Goal: Information Seeking & Learning: Learn about a topic

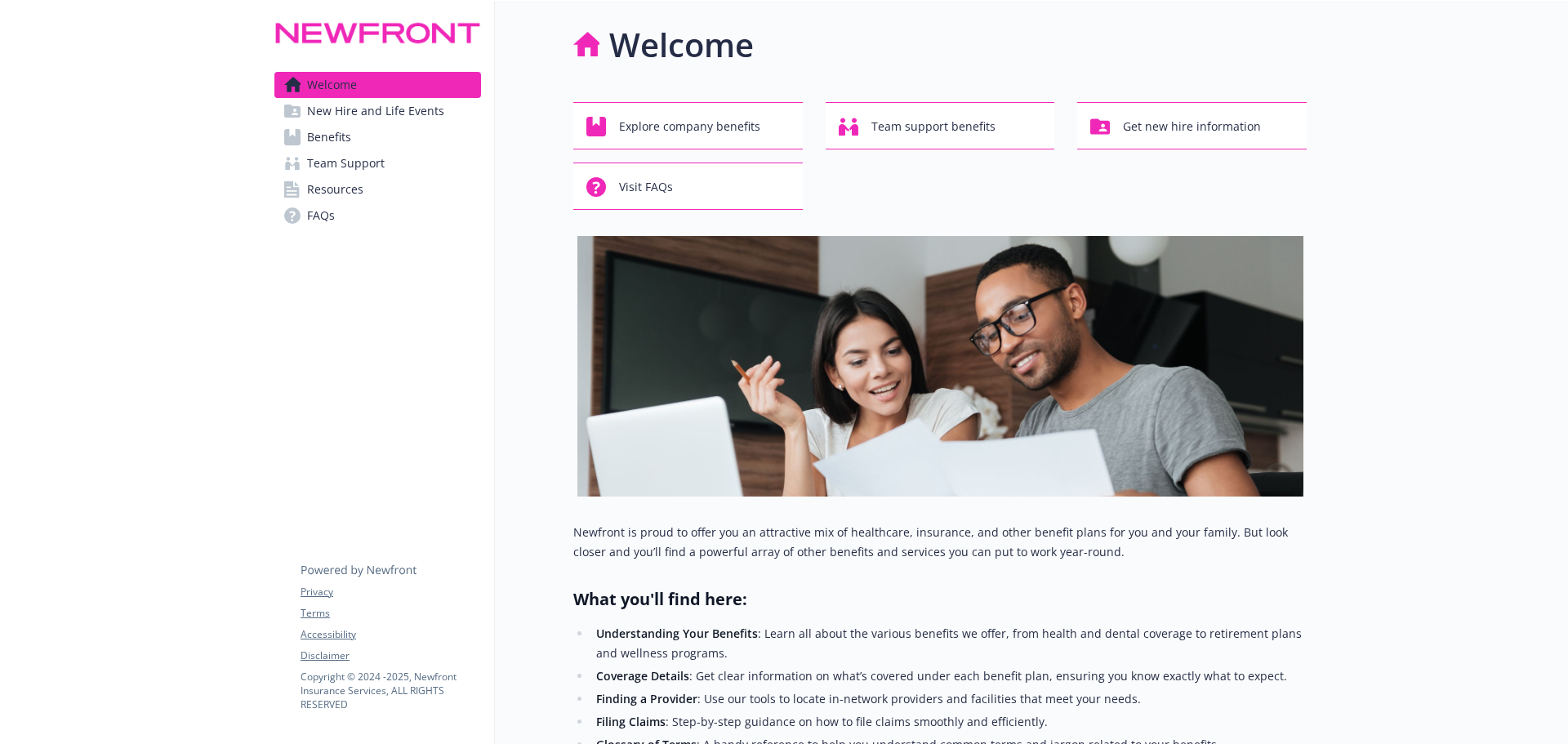
click at [361, 141] on link "Benefits" at bounding box center [378, 137] width 206 height 26
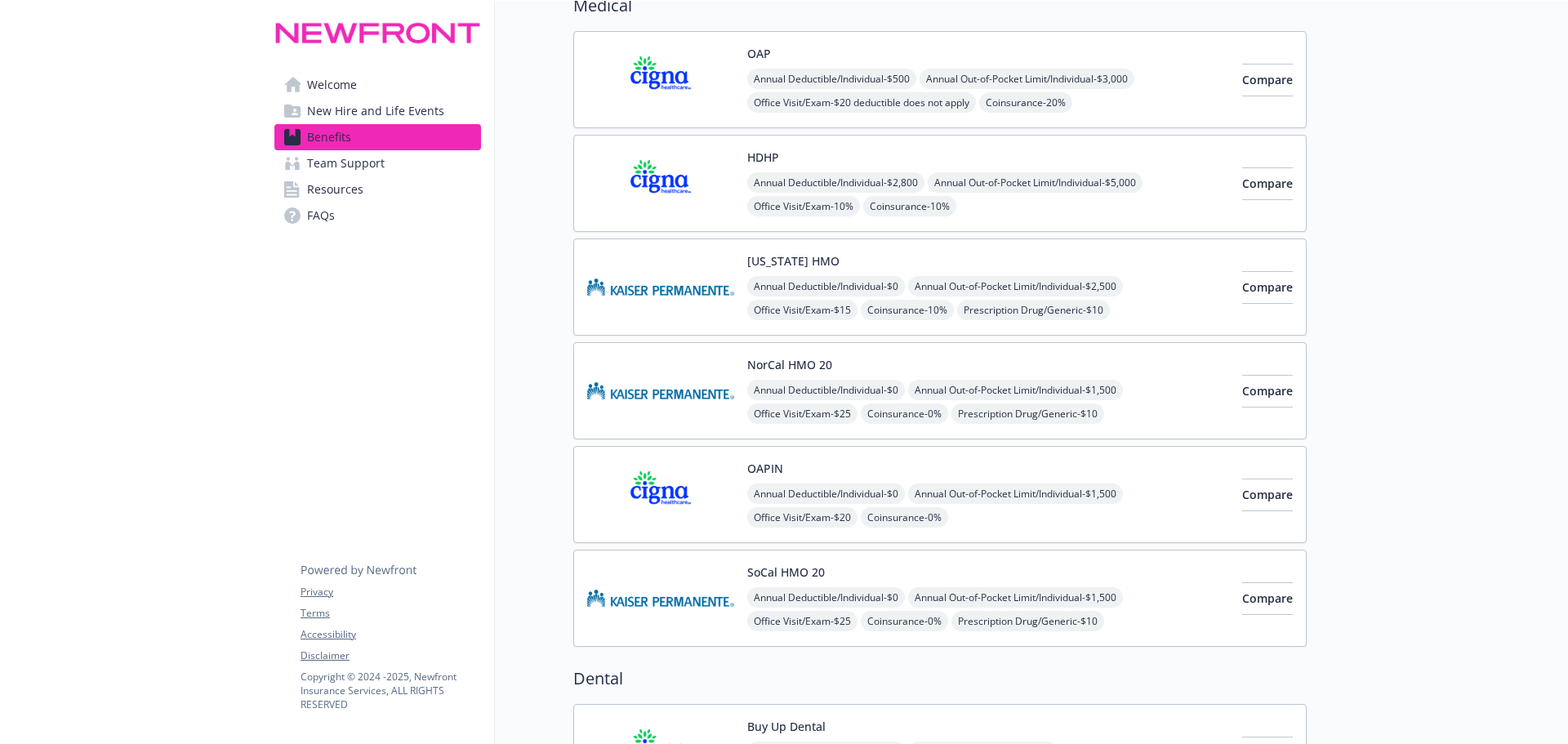
scroll to position [164, 0]
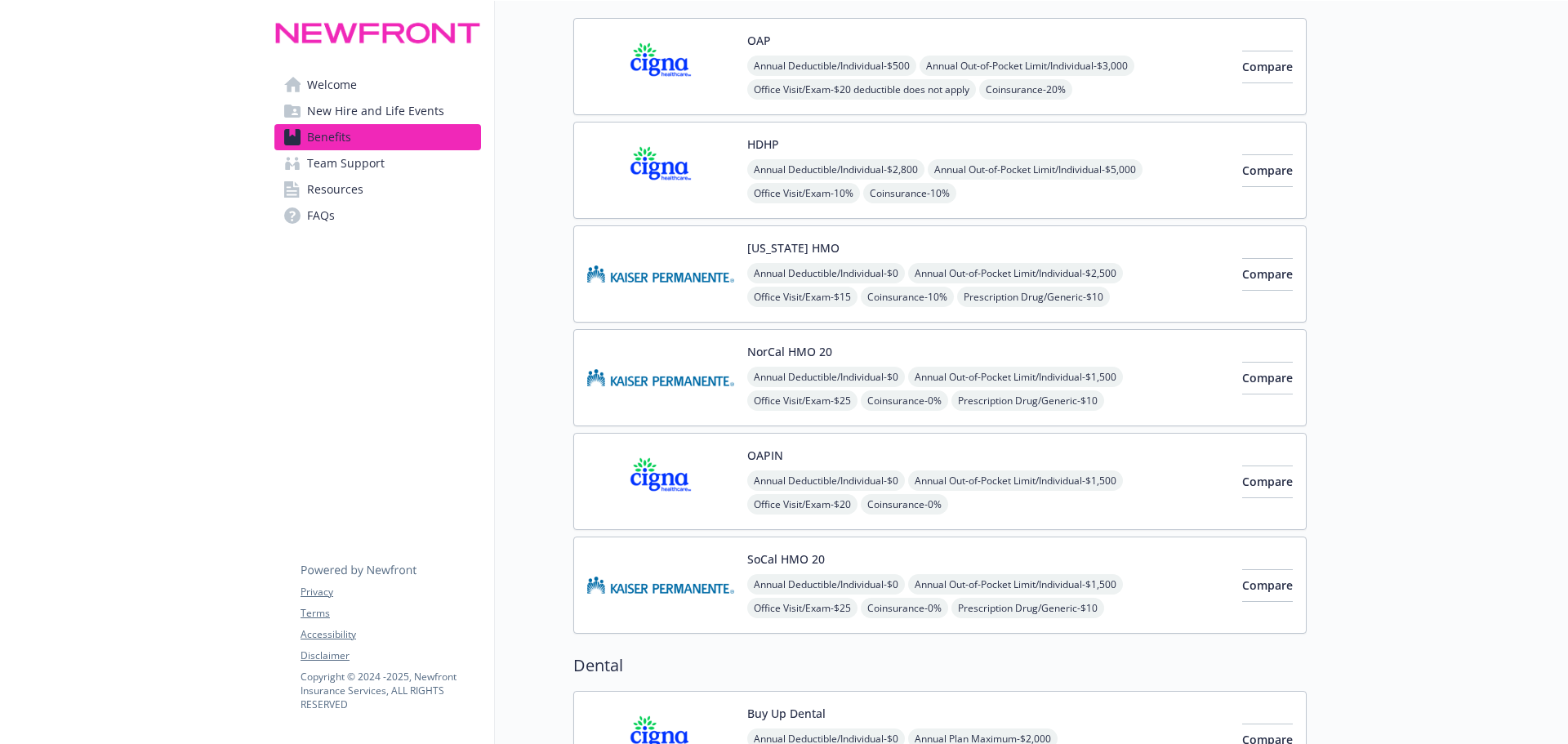
click at [672, 497] on img at bounding box center [660, 481] width 147 height 70
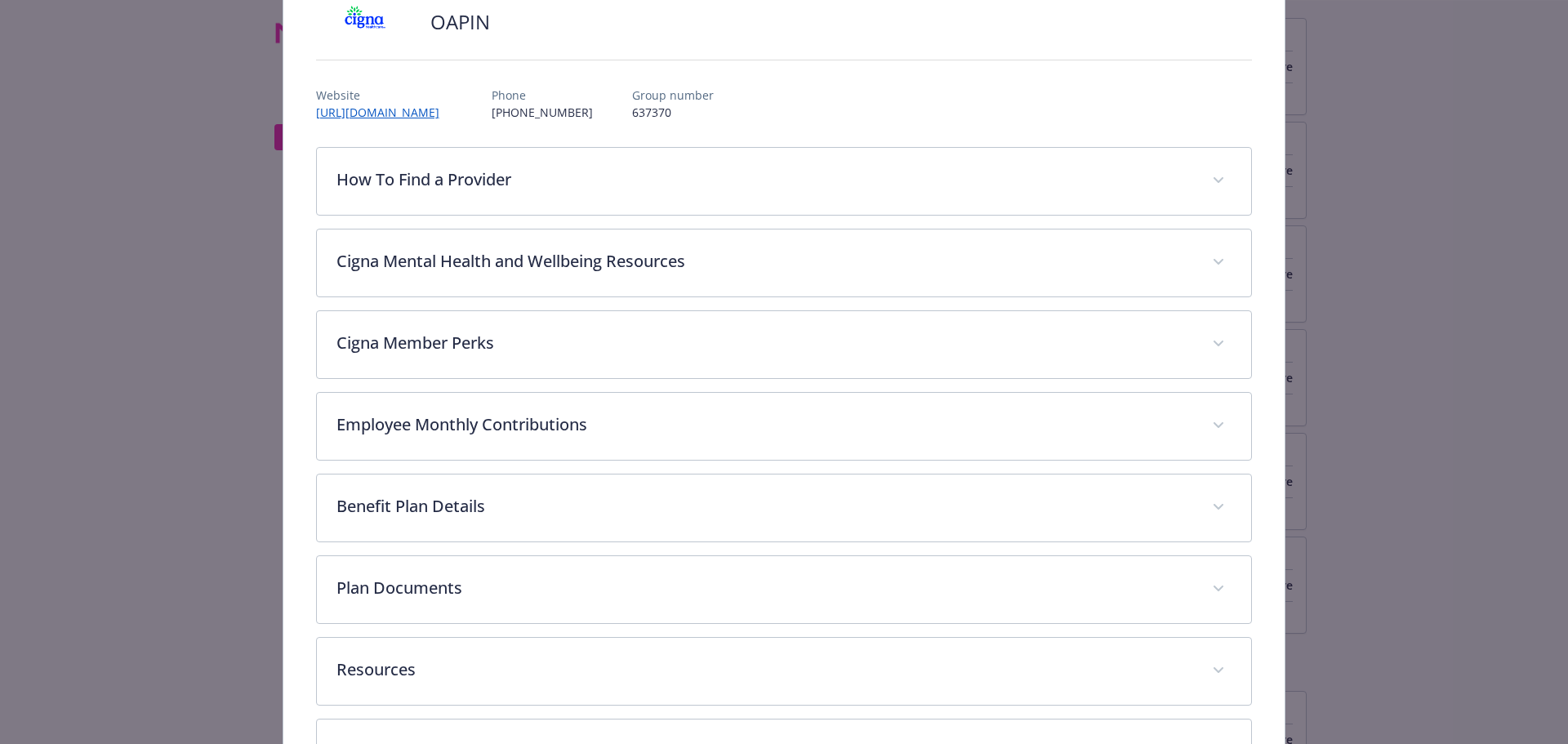
scroll to position [212, 0]
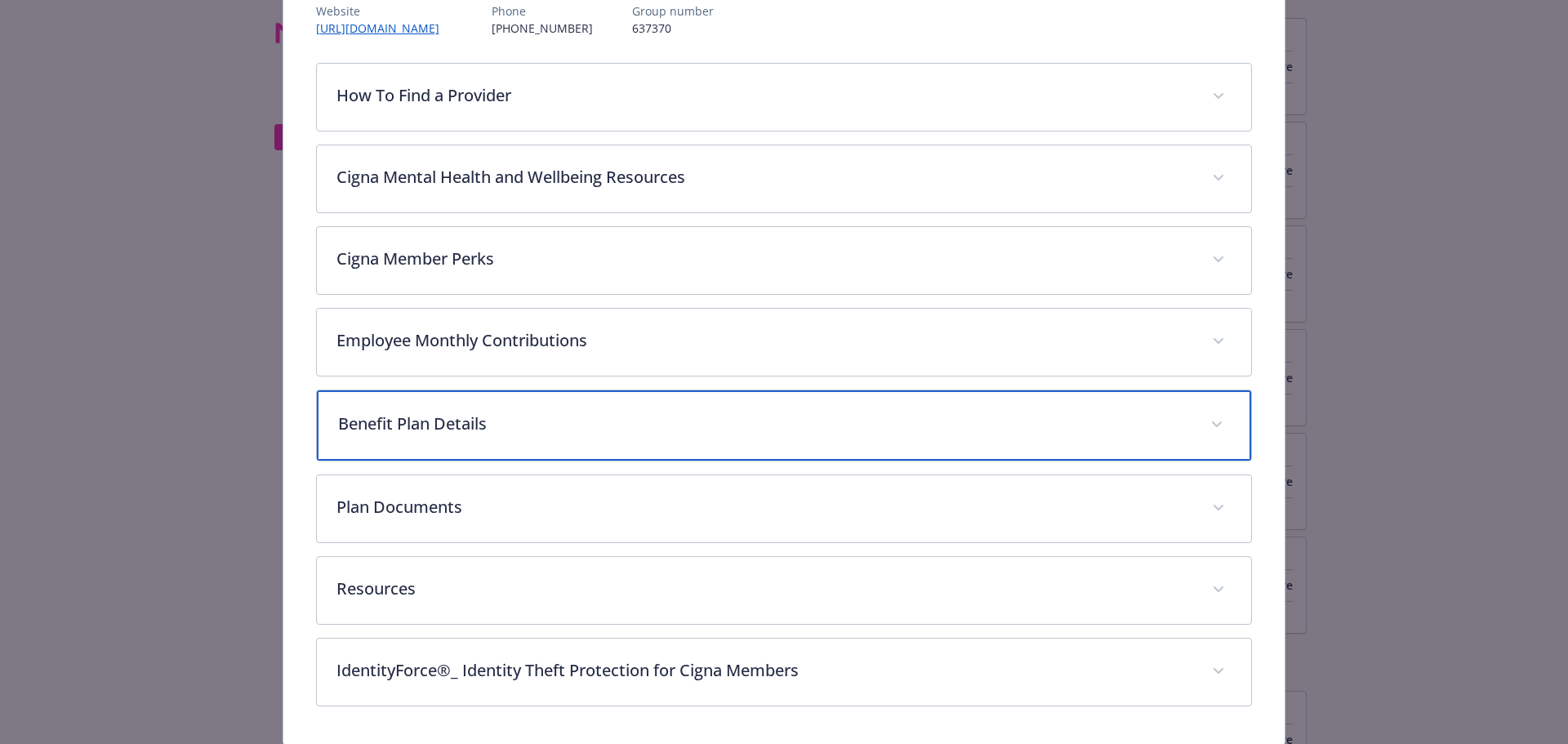
click at [491, 432] on p "Benefit Plan Details" at bounding box center [765, 423] width 854 height 24
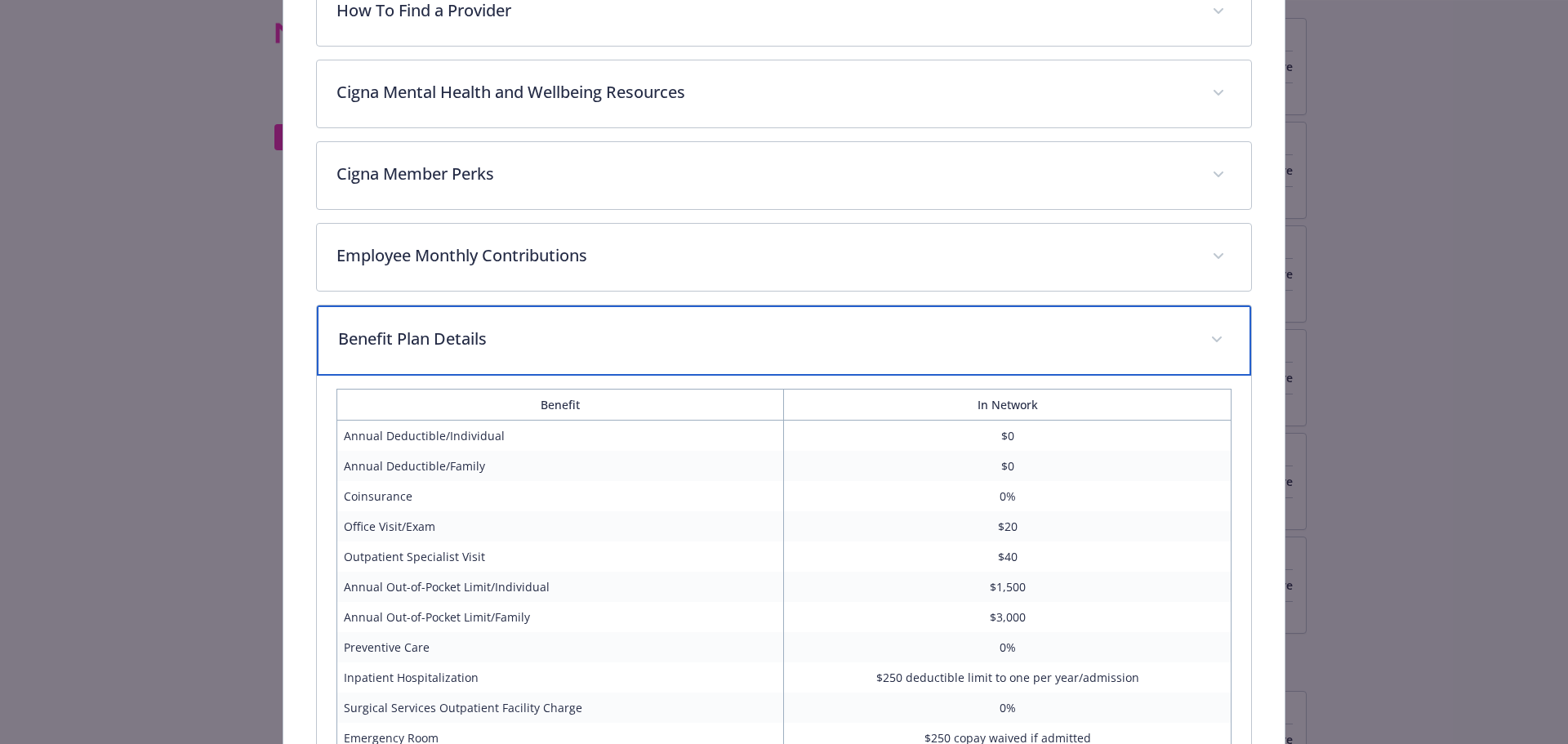
scroll to position [375, 0]
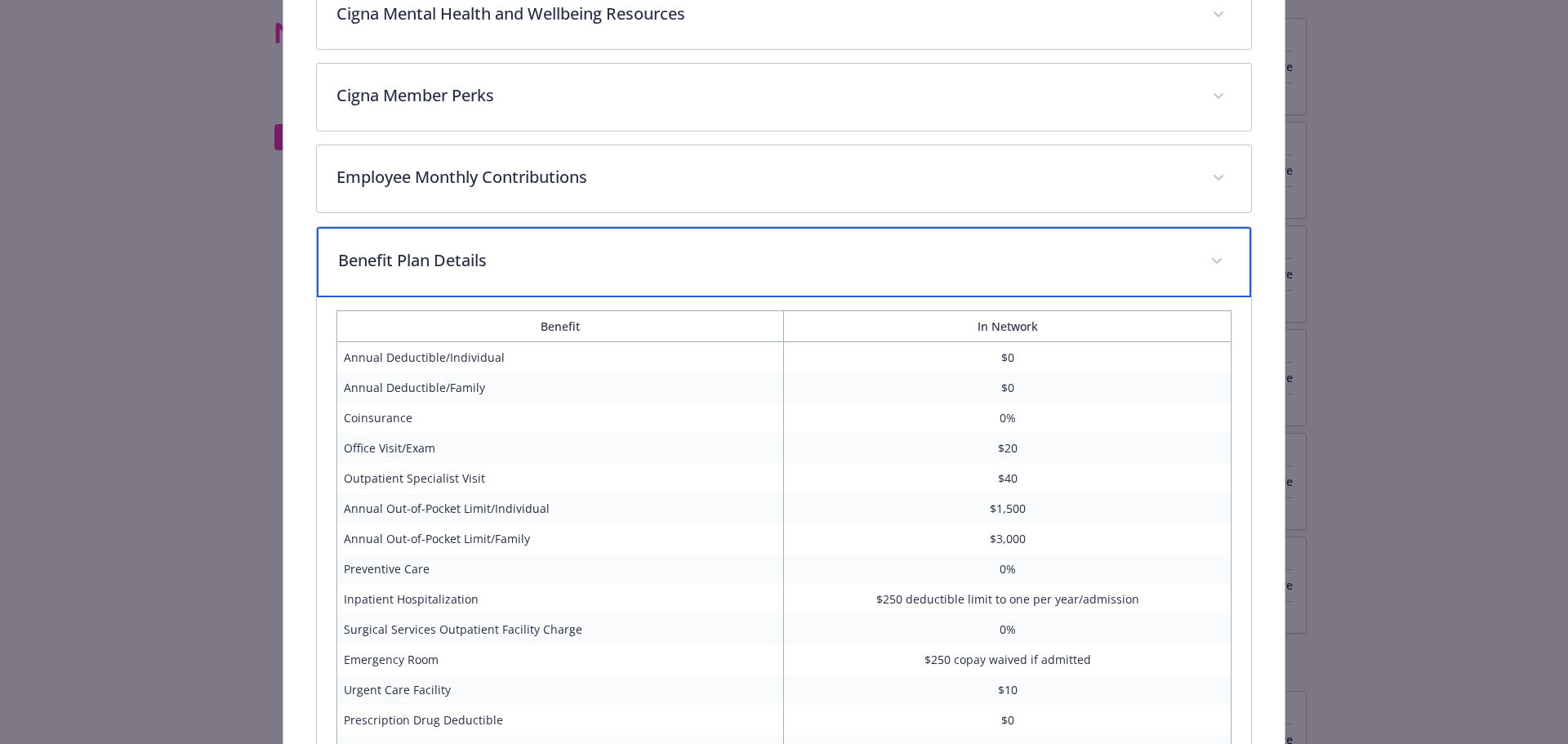
click at [545, 285] on div "Benefit Plan Details" at bounding box center [784, 262] width 935 height 71
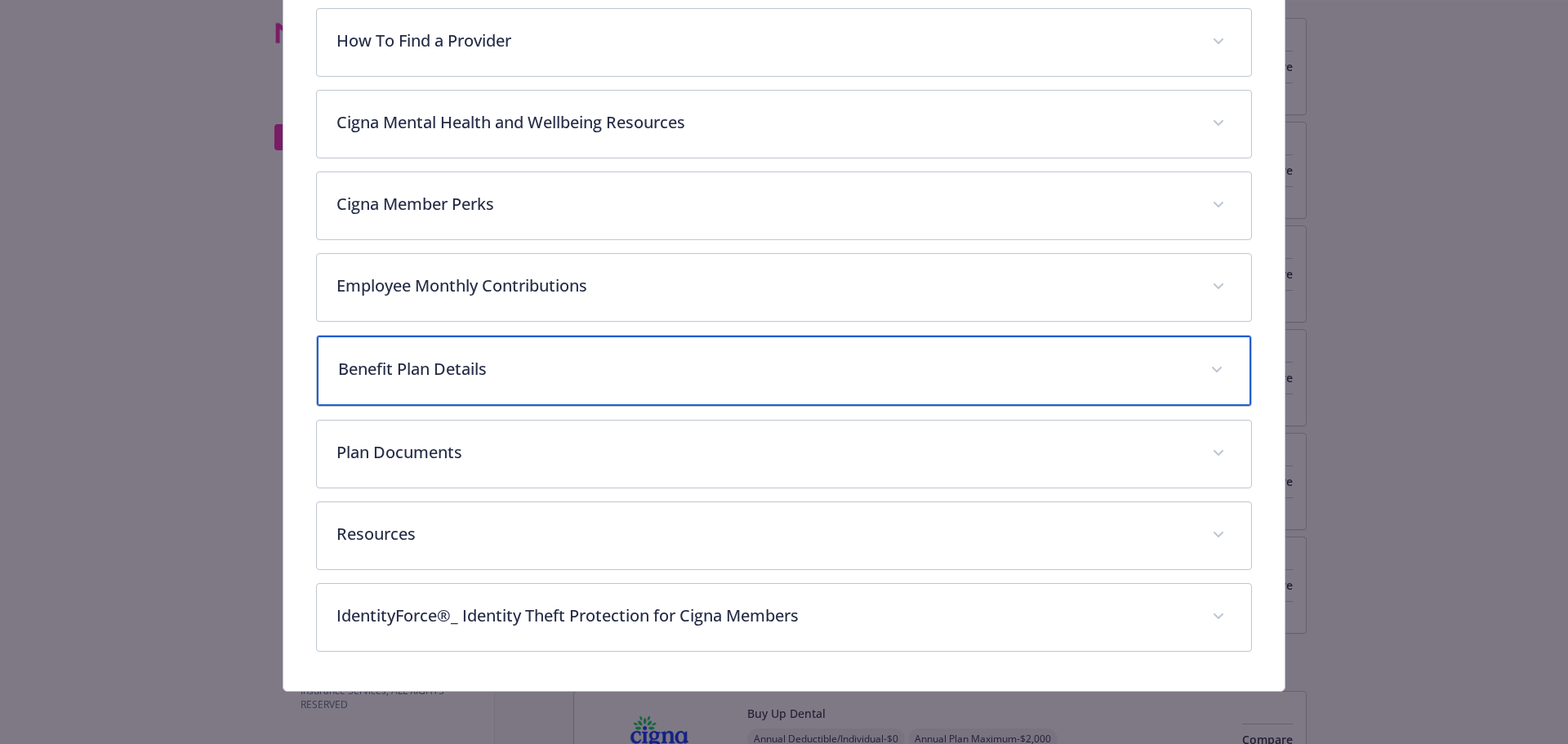
scroll to position [267, 0]
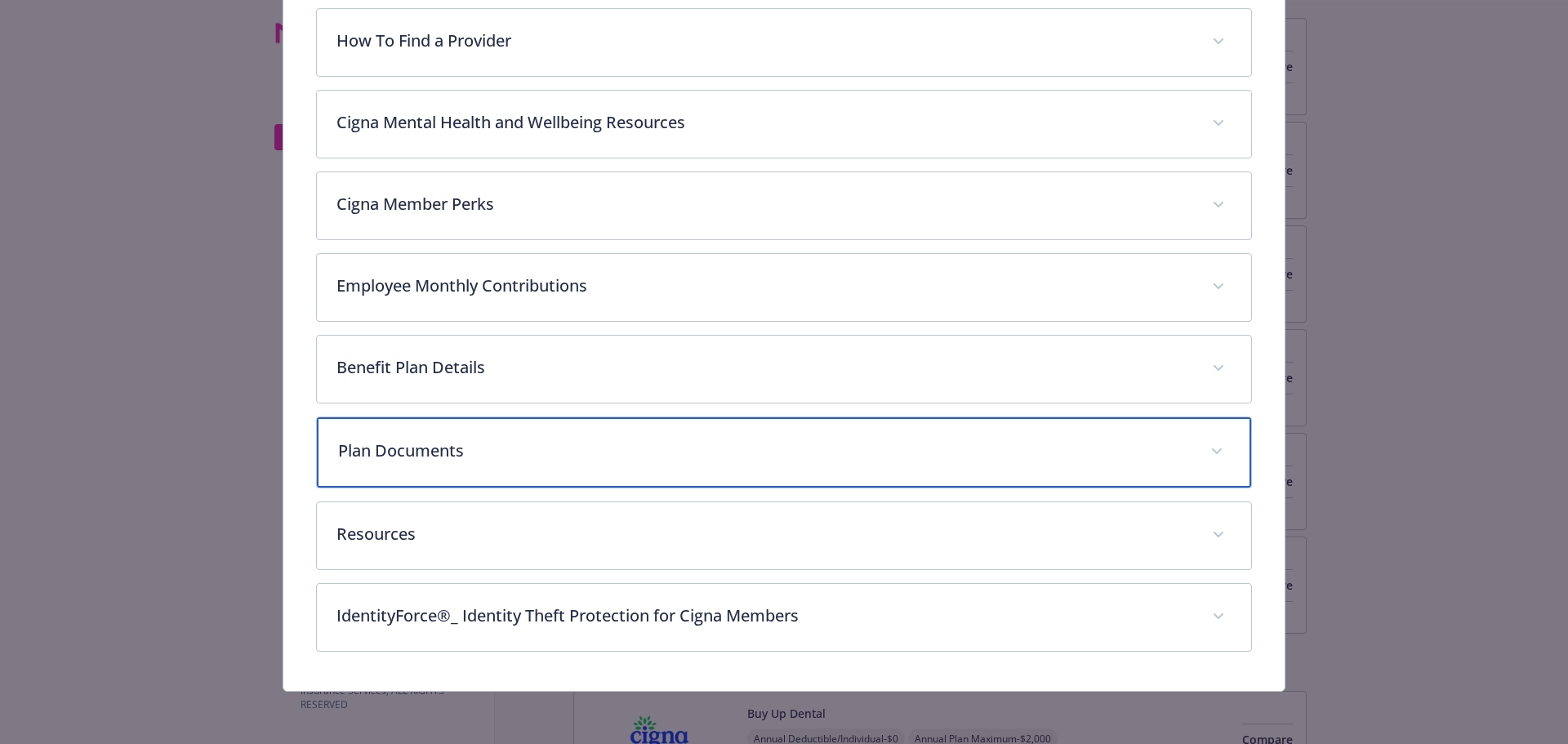
click at [503, 464] on div "Plan Documents" at bounding box center [784, 453] width 935 height 71
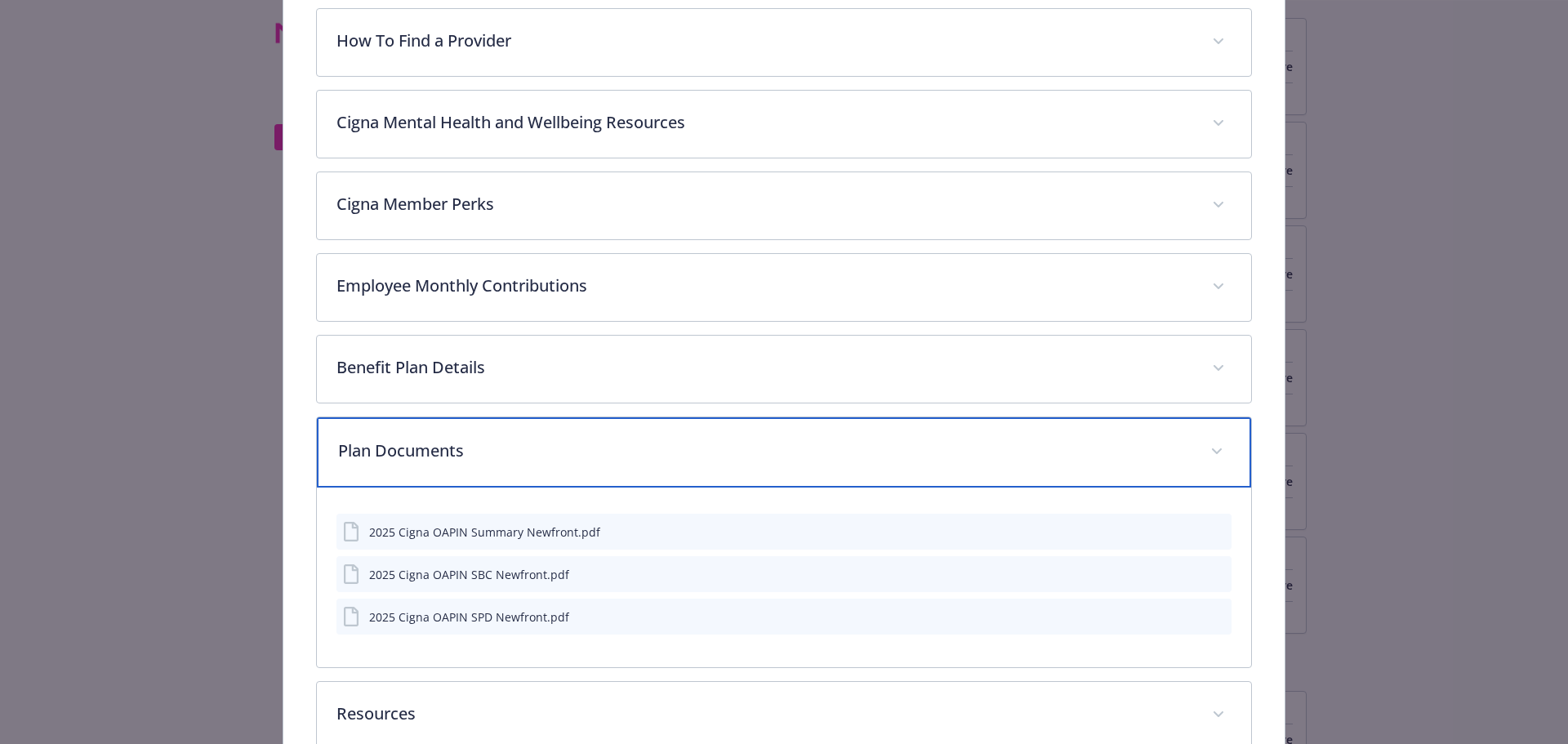
click at [503, 464] on div "Plan Documents" at bounding box center [784, 453] width 935 height 71
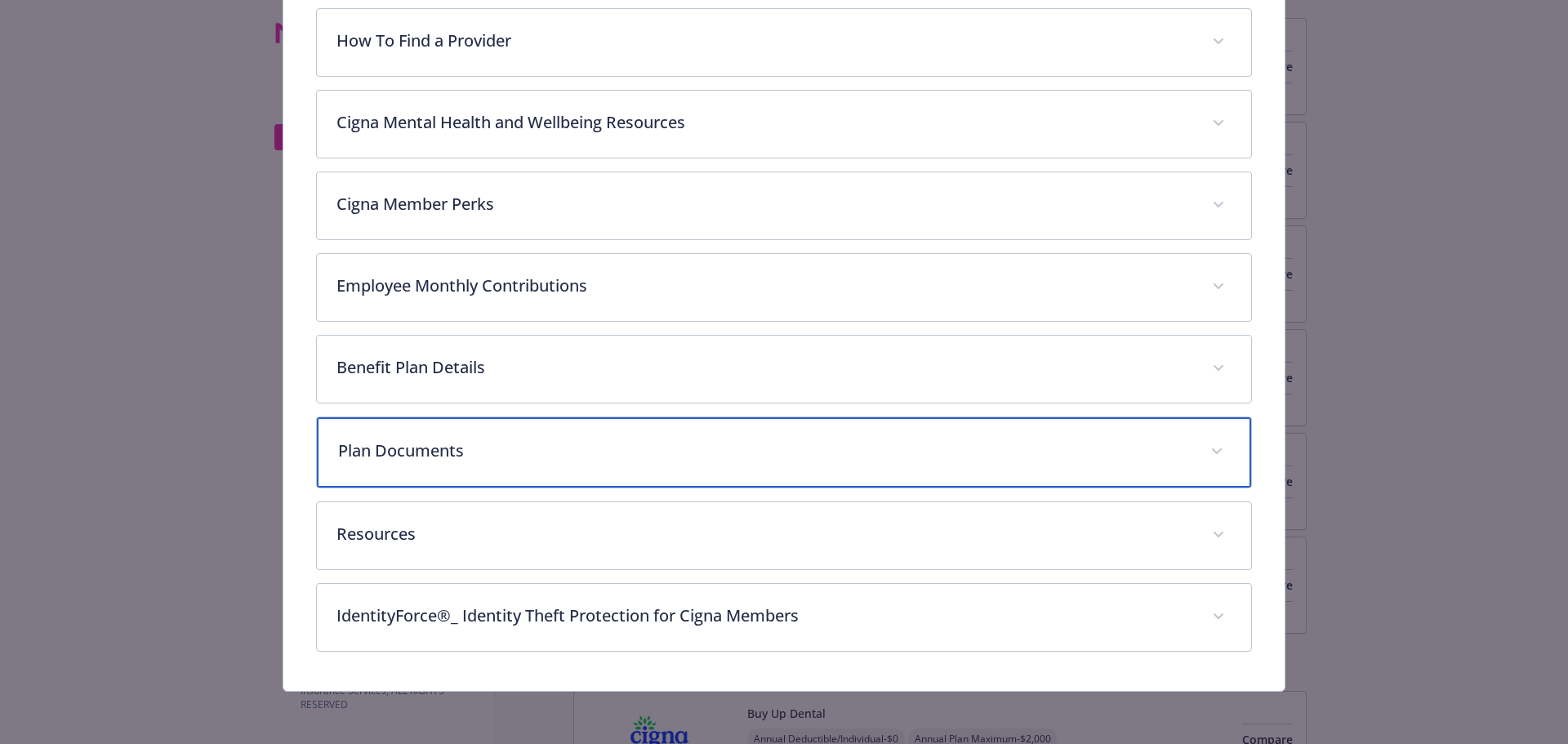
click at [468, 445] on p "Plan Documents" at bounding box center [765, 450] width 854 height 24
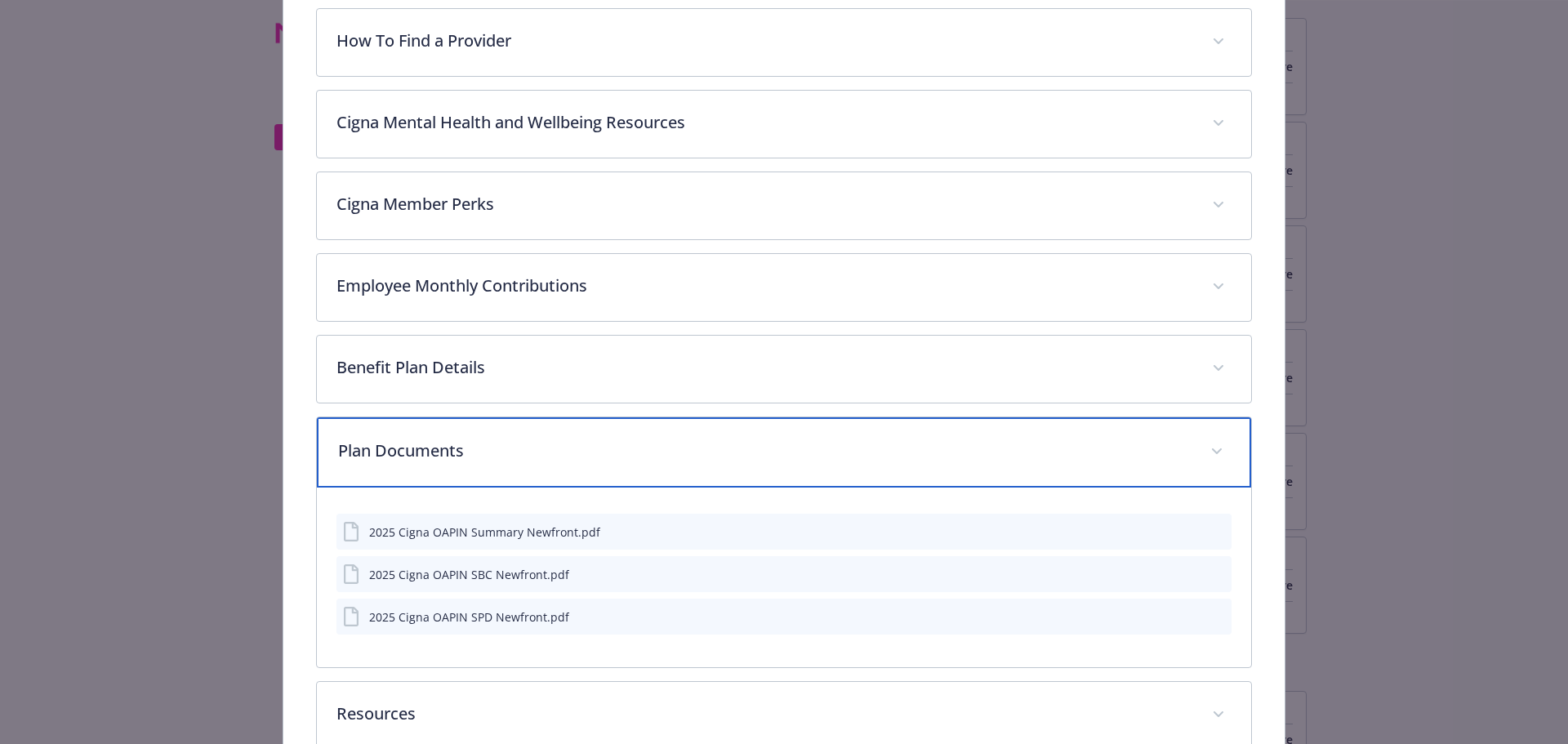
click at [494, 474] on div "Plan Documents" at bounding box center [784, 453] width 935 height 71
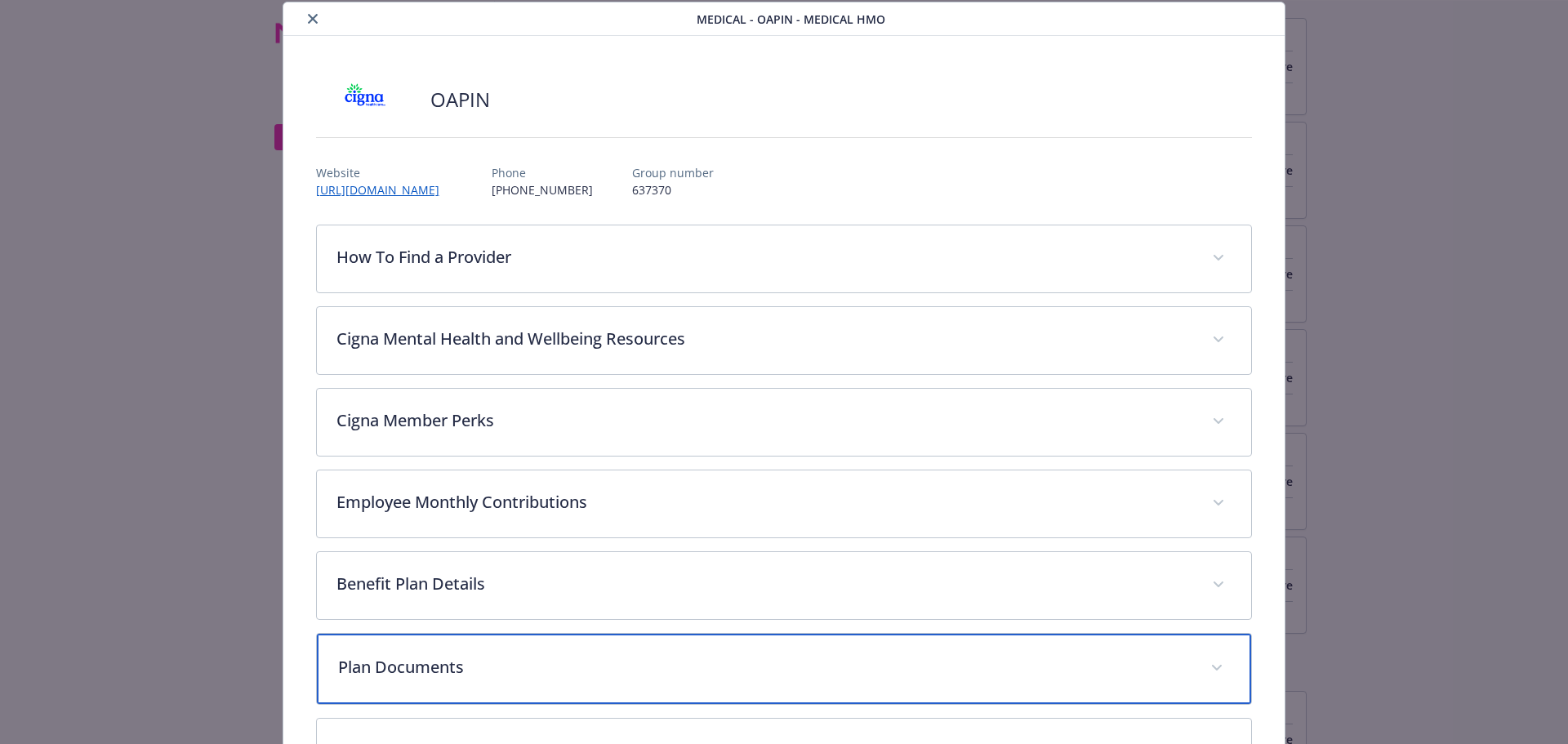
scroll to position [22, 0]
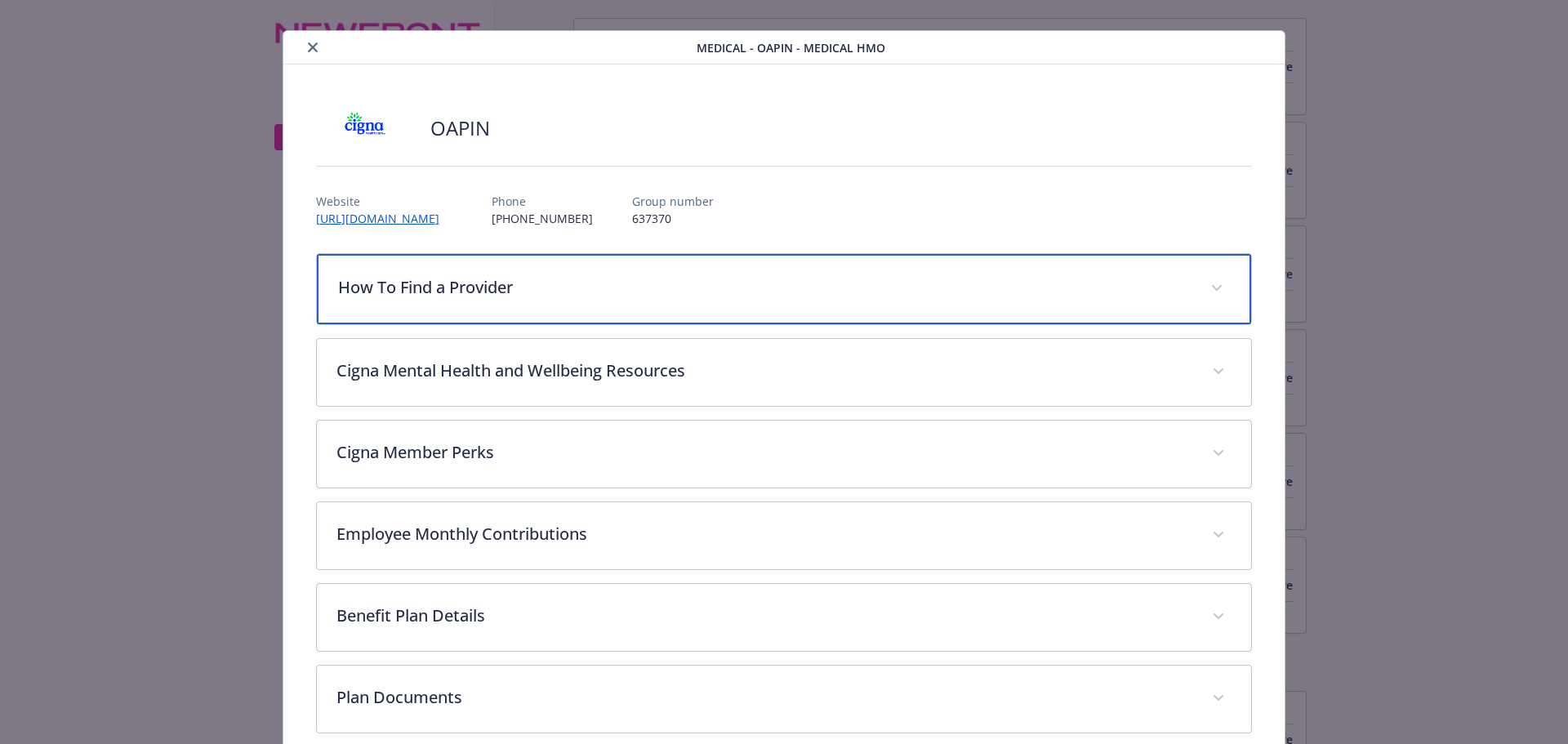
click at [454, 287] on p "How To Find a Provider" at bounding box center [765, 287] width 854 height 24
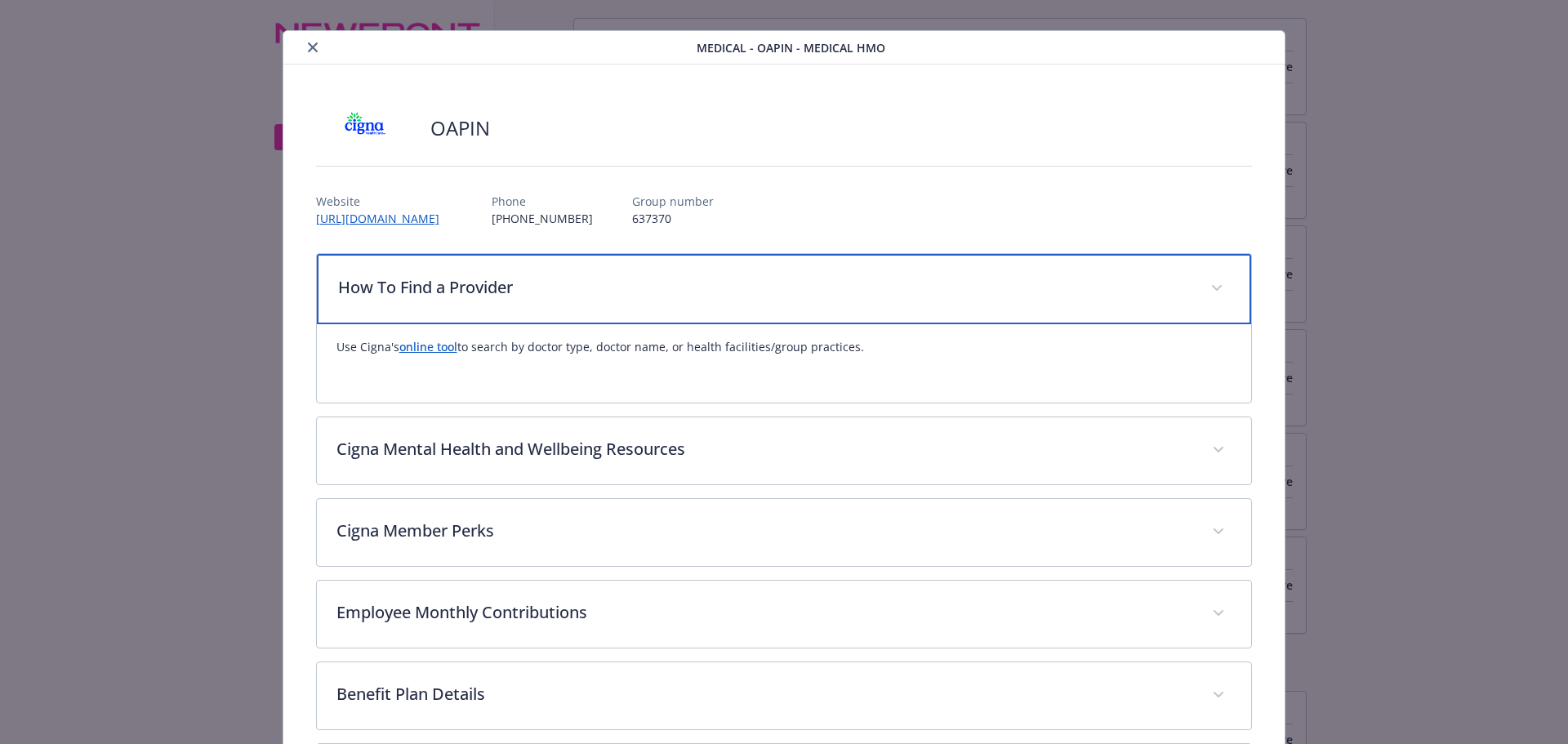
click at [506, 295] on p "How To Find a Provider" at bounding box center [765, 287] width 854 height 24
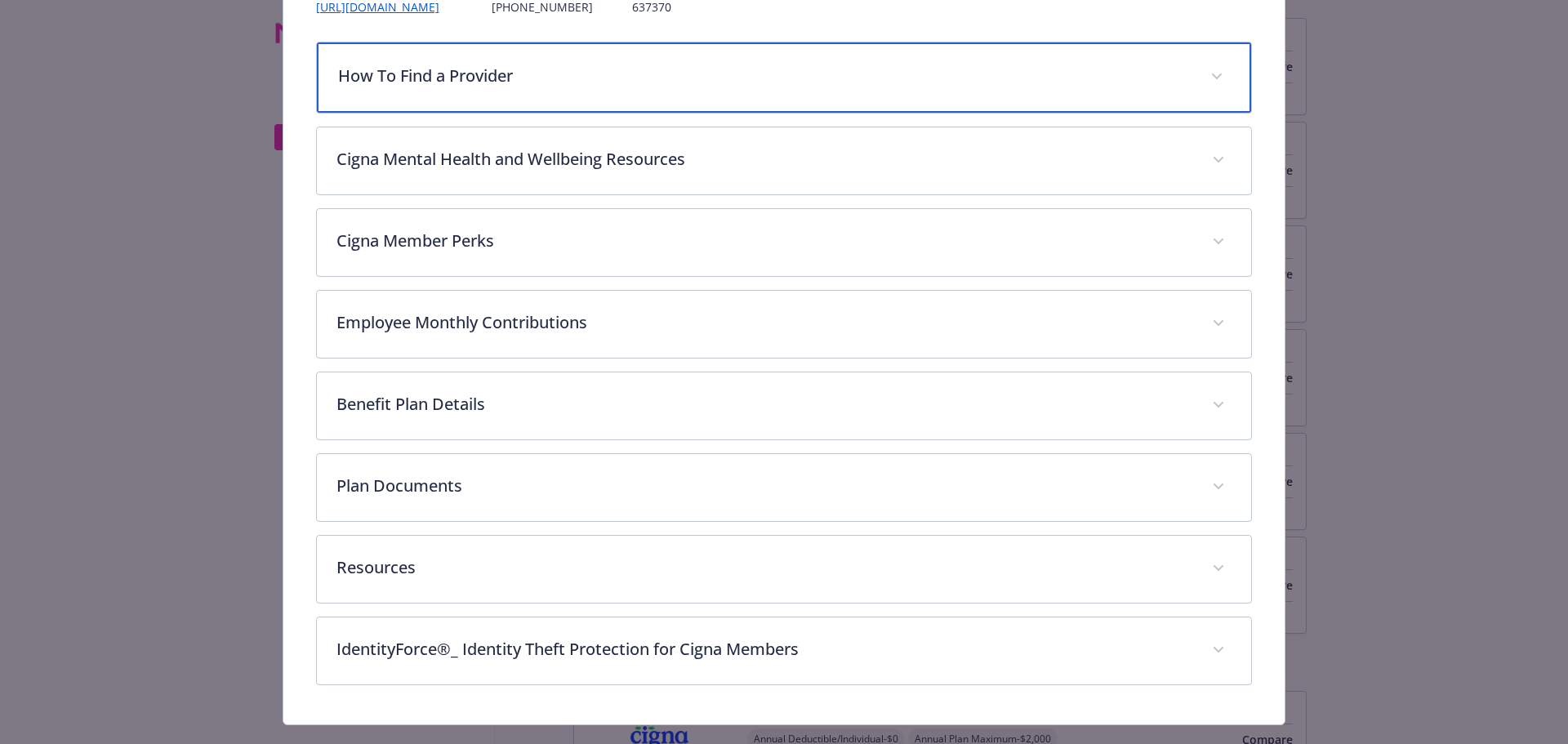
scroll to position [267, 0]
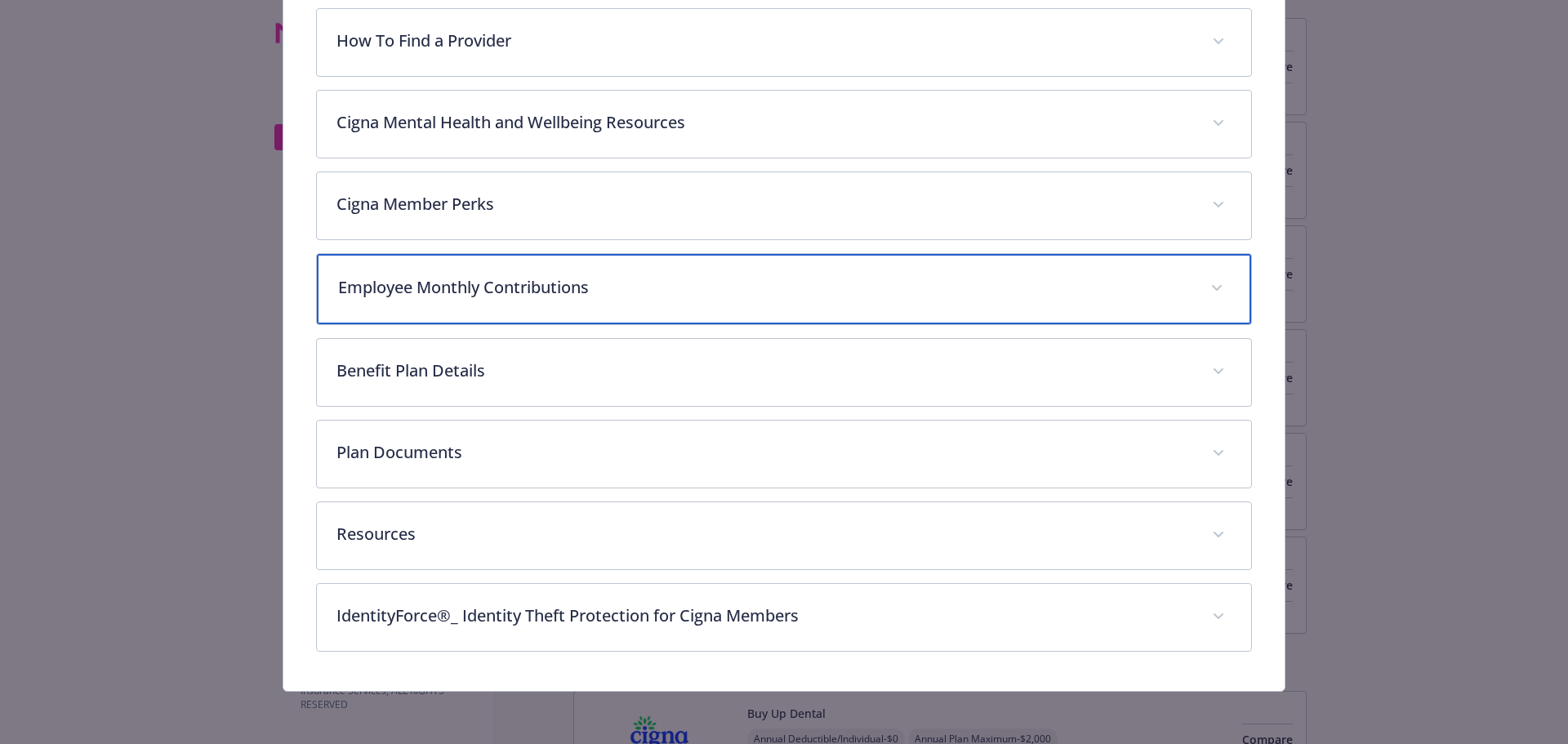
click at [515, 298] on p "Employee Monthly Contributions" at bounding box center [765, 287] width 854 height 24
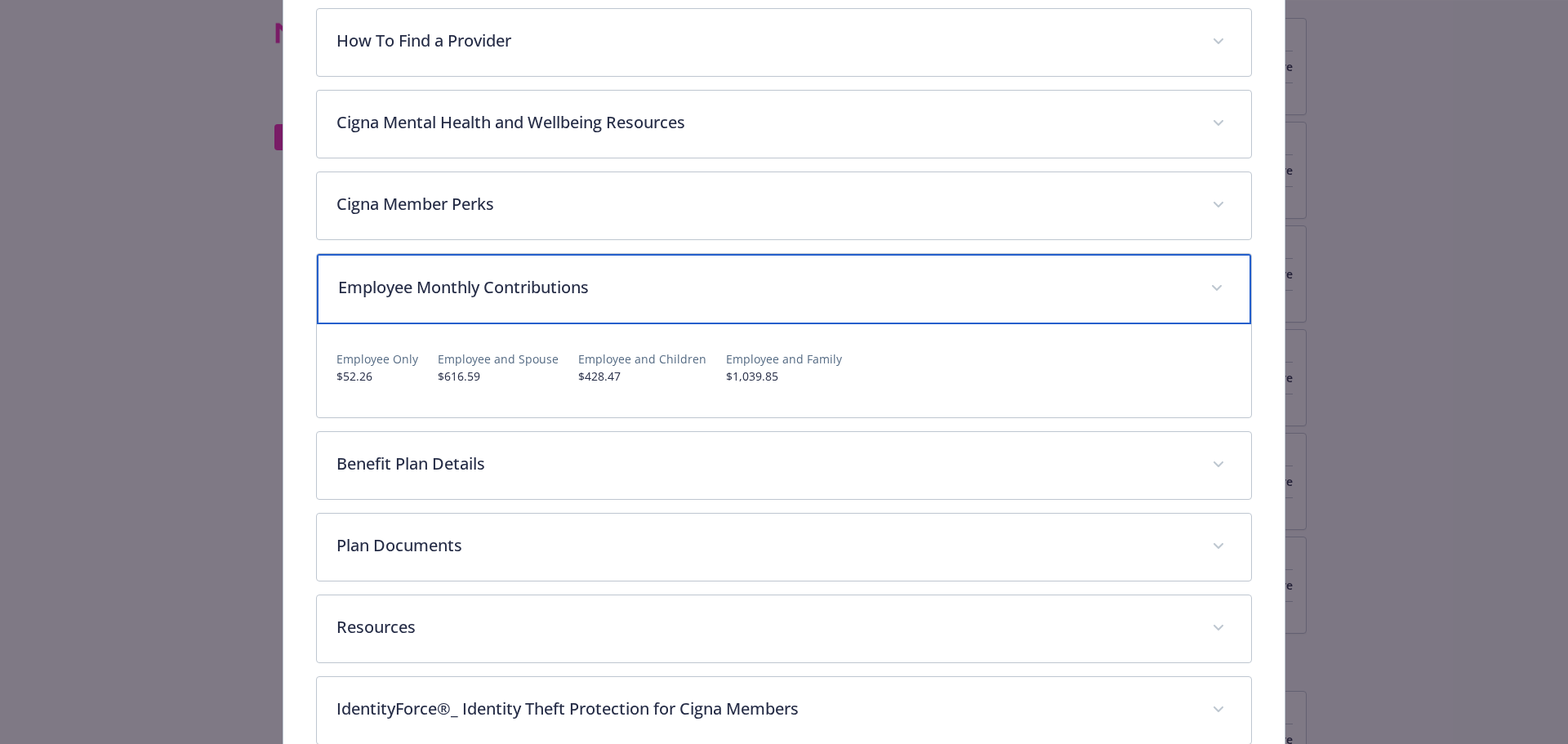
click at [527, 301] on div "Employee Monthly Contributions" at bounding box center [784, 290] width 935 height 71
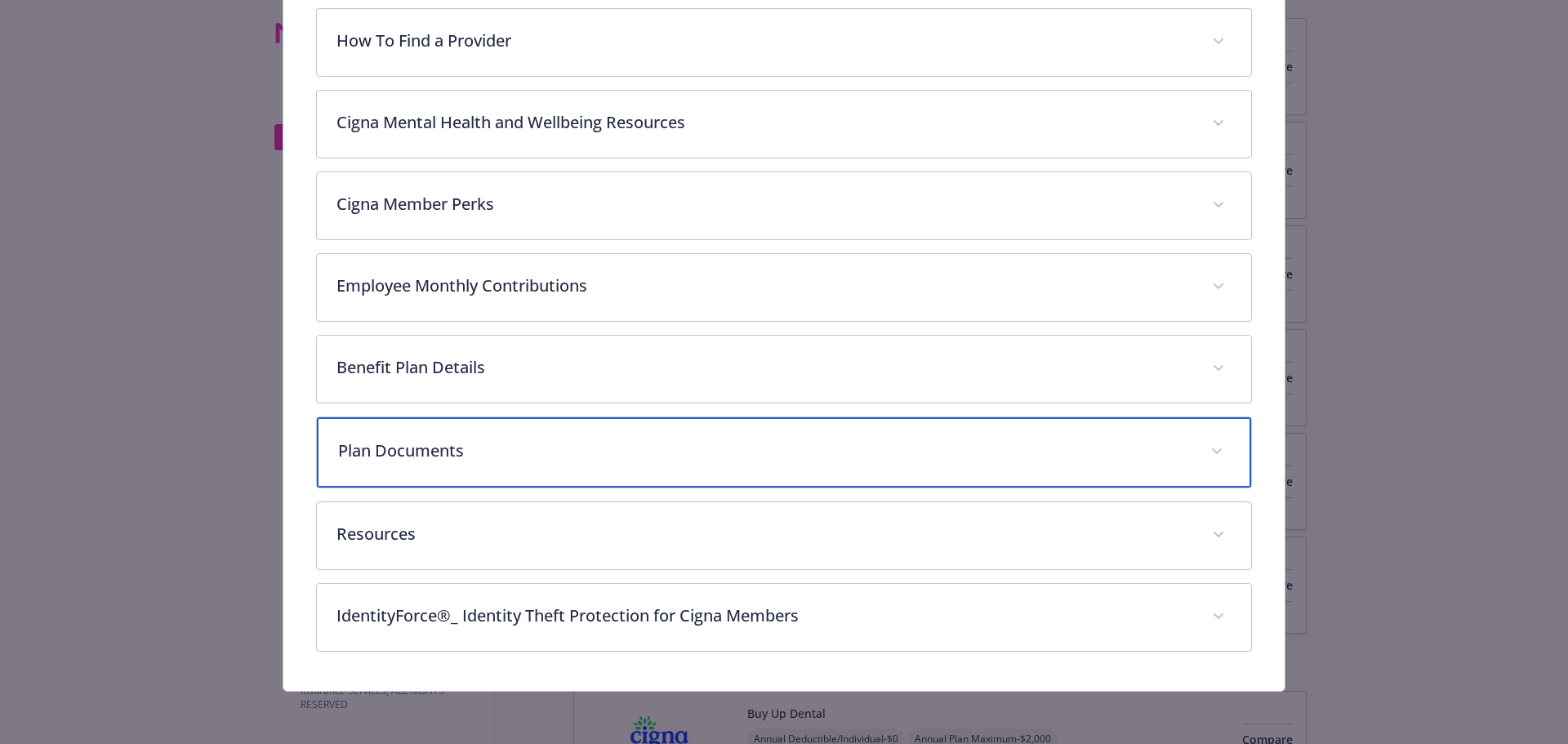
click at [429, 463] on p "Plan Documents" at bounding box center [765, 450] width 854 height 24
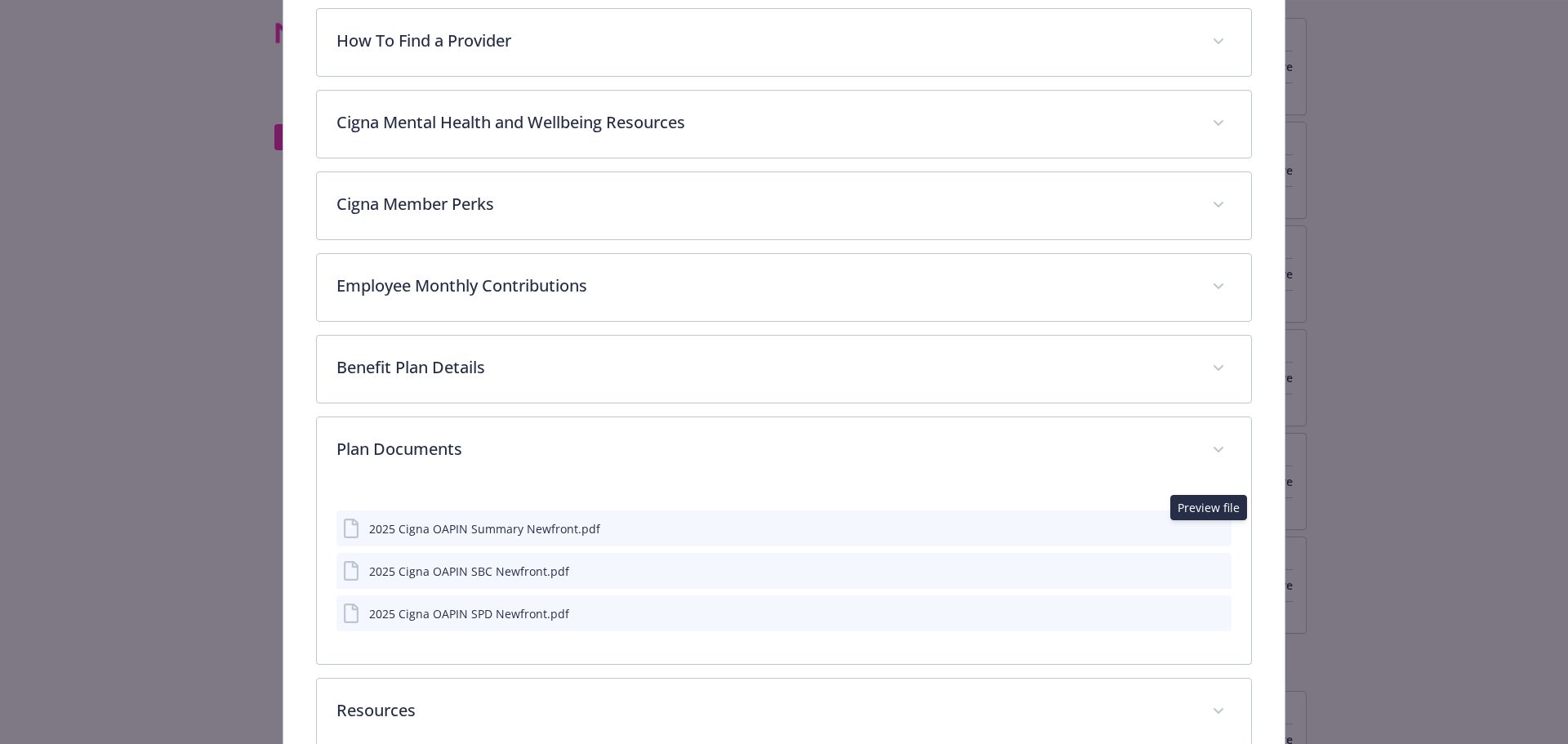
click at [1215, 532] on button "preview file" at bounding box center [1215, 528] width 18 height 15
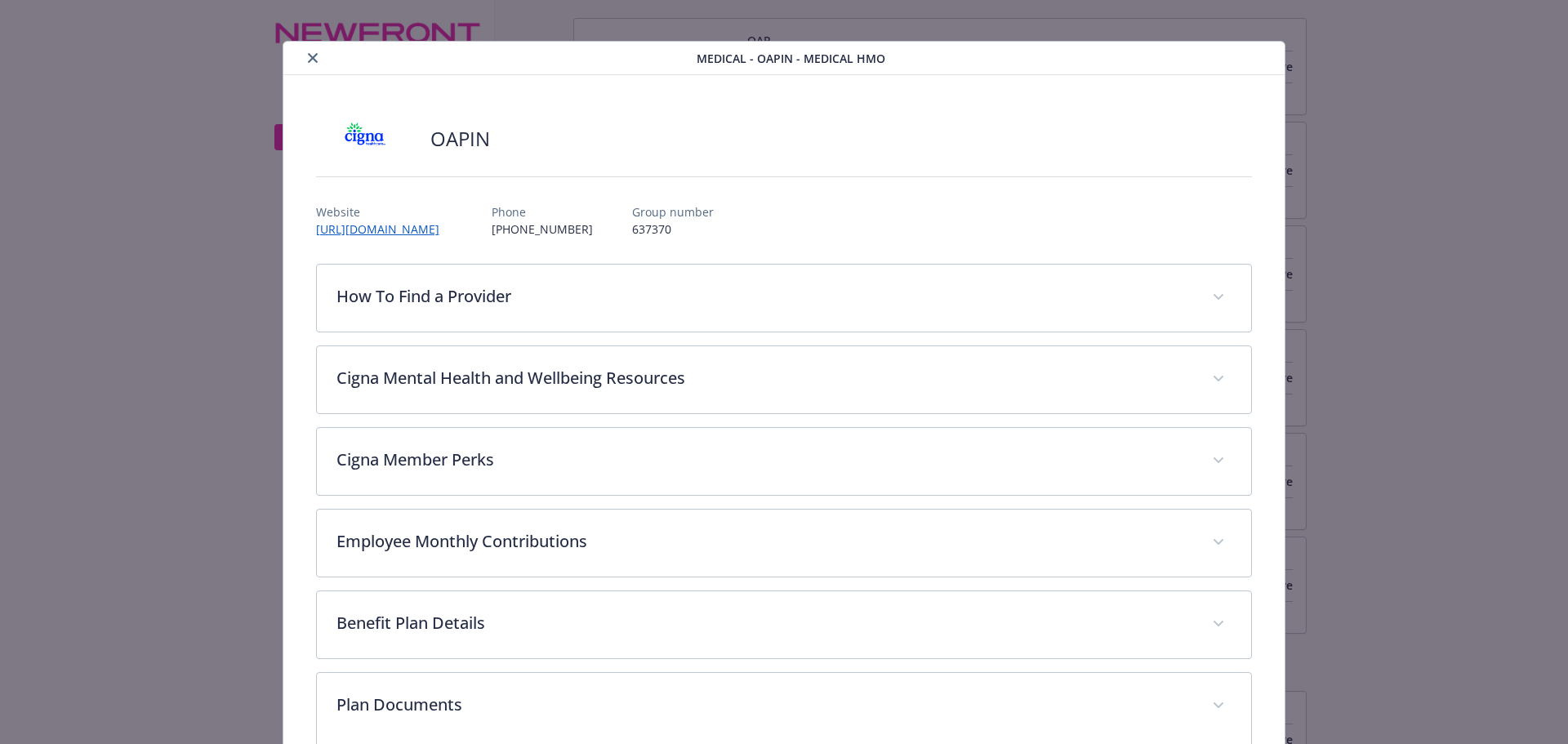
scroll to position [0, 0]
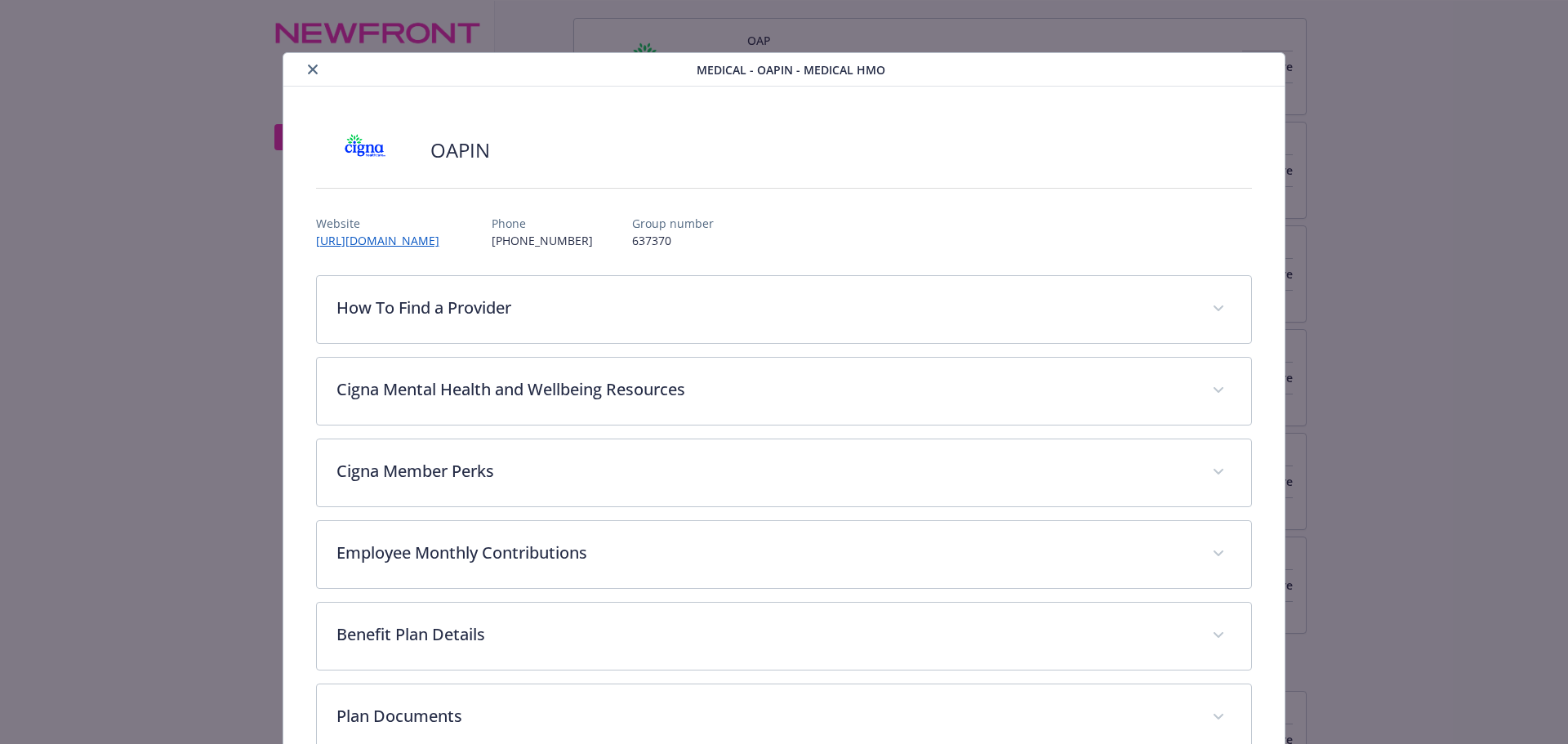
click at [314, 73] on icon "close" at bounding box center [313, 70] width 10 height 10
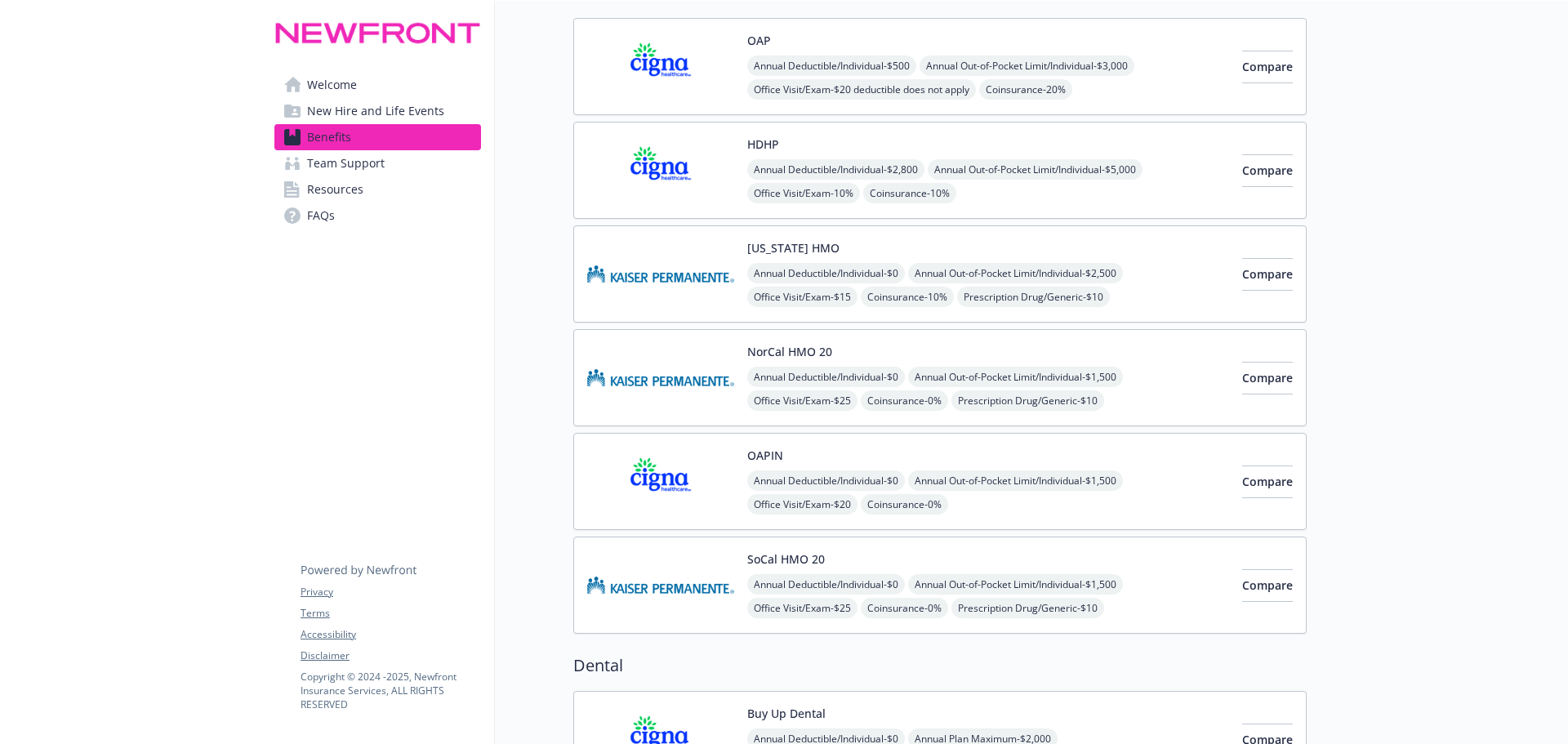
click at [655, 64] on img at bounding box center [660, 66] width 147 height 70
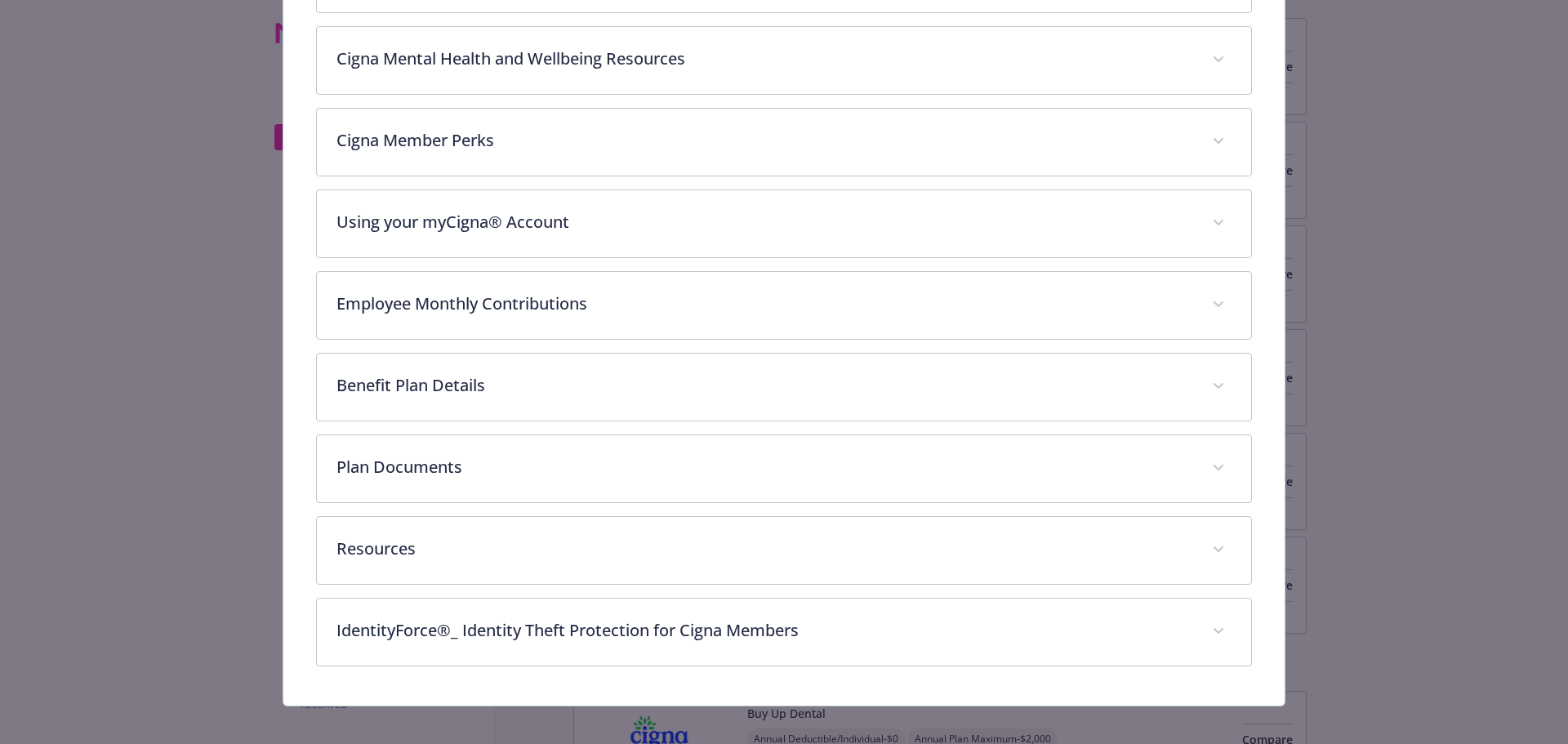
scroll to position [509, 0]
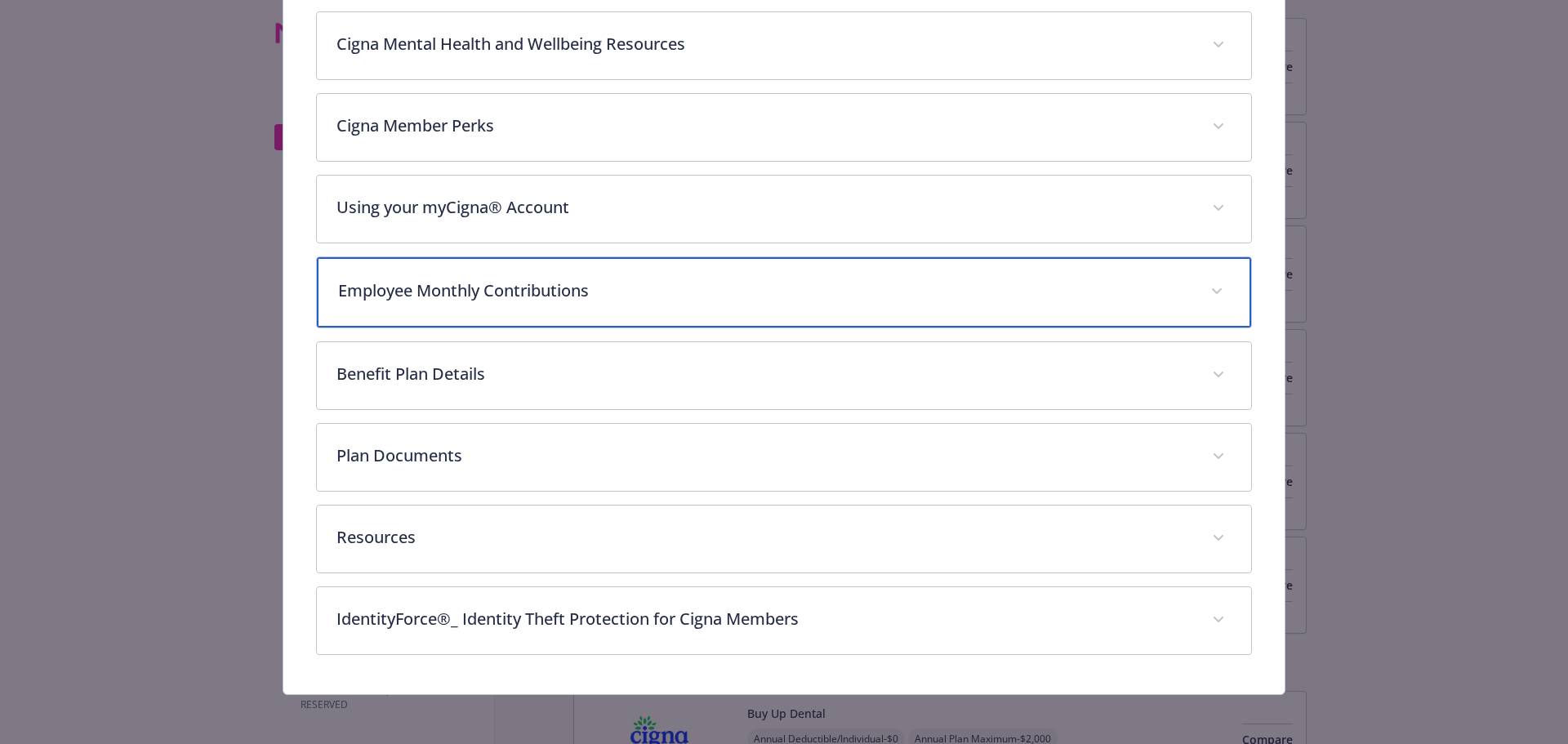
click at [473, 315] on div "Employee Monthly Contributions" at bounding box center [784, 292] width 935 height 71
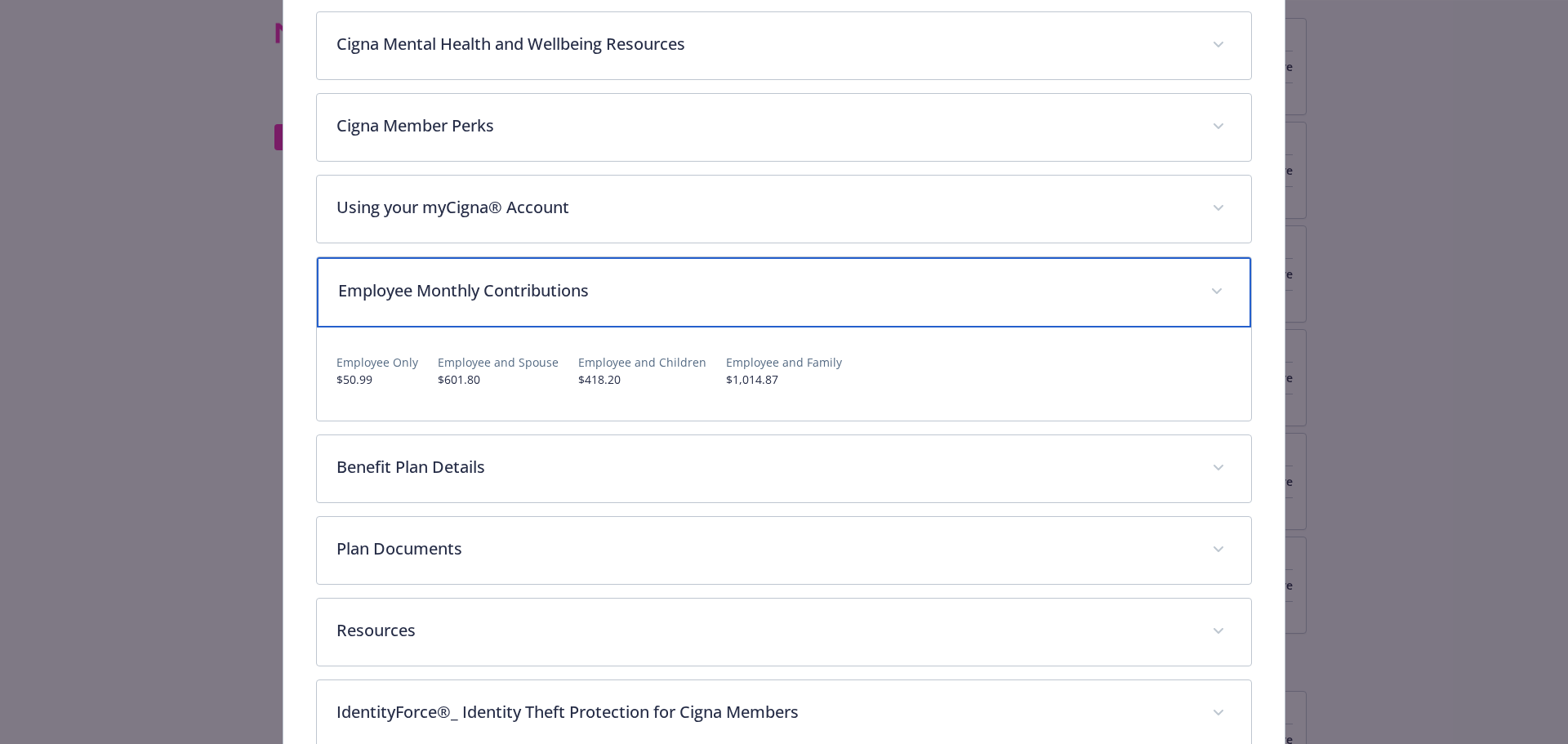
click at [473, 315] on div "Employee Monthly Contributions" at bounding box center [784, 292] width 935 height 71
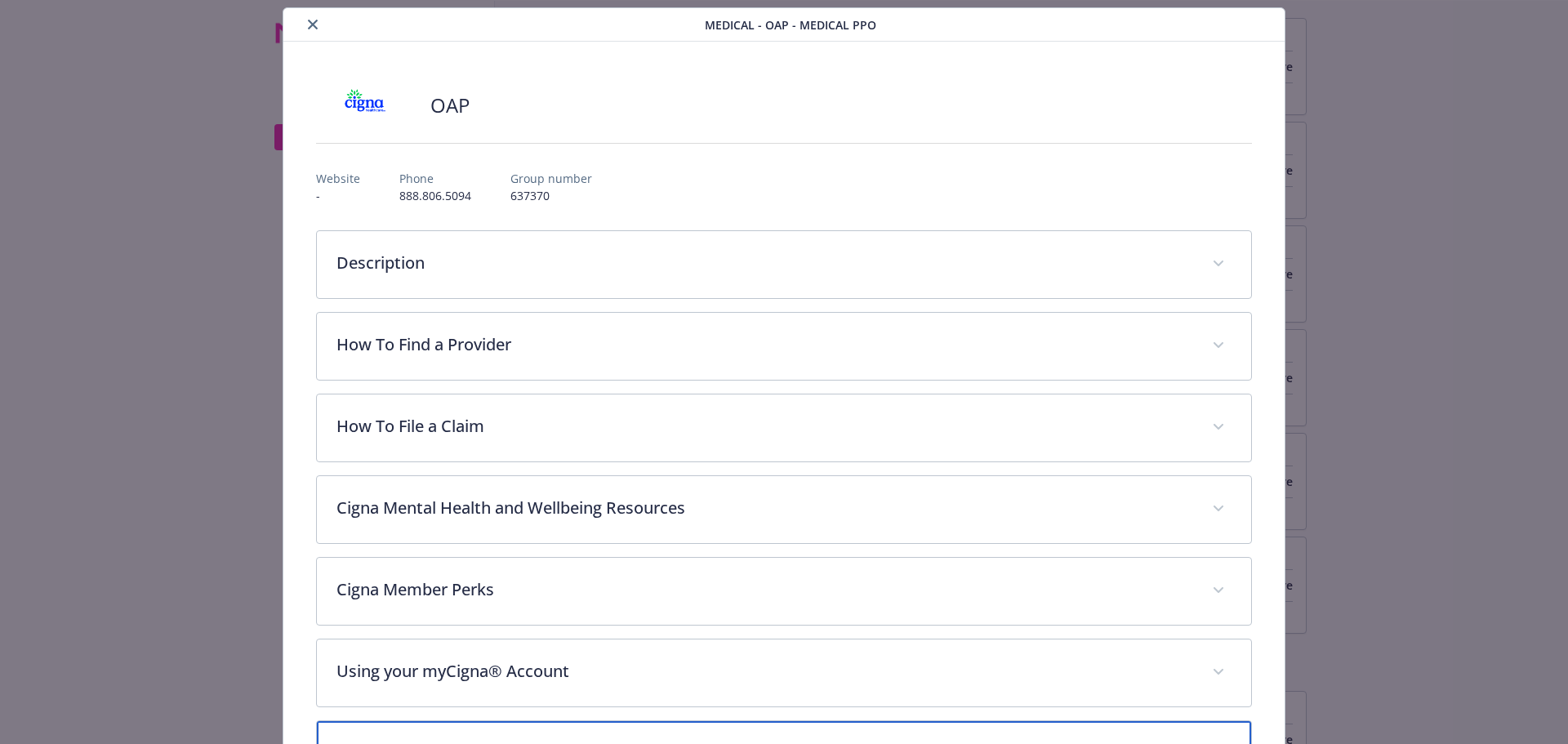
scroll to position [0, 0]
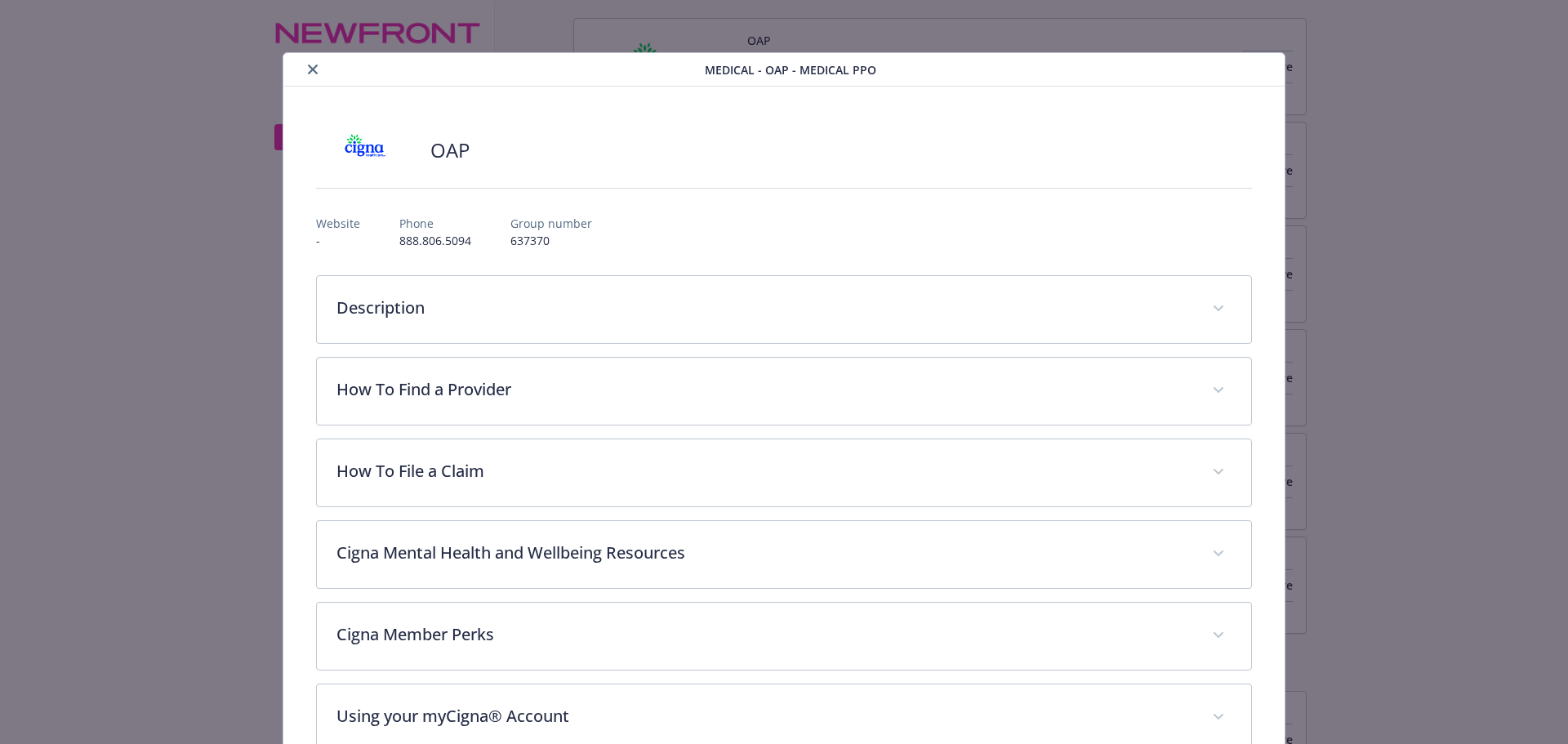
click at [308, 67] on icon "close" at bounding box center [313, 70] width 10 height 10
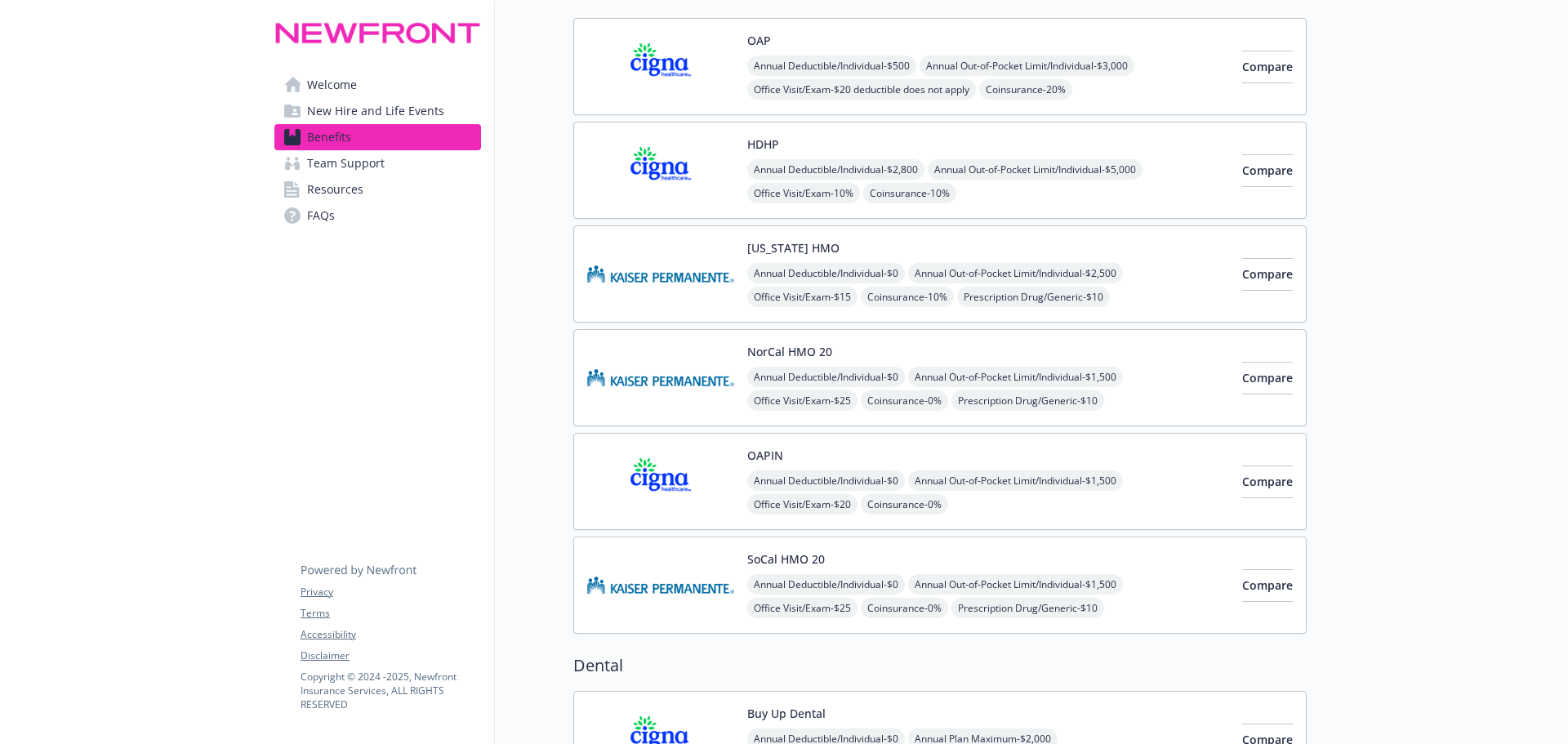
click at [698, 471] on img at bounding box center [660, 481] width 147 height 70
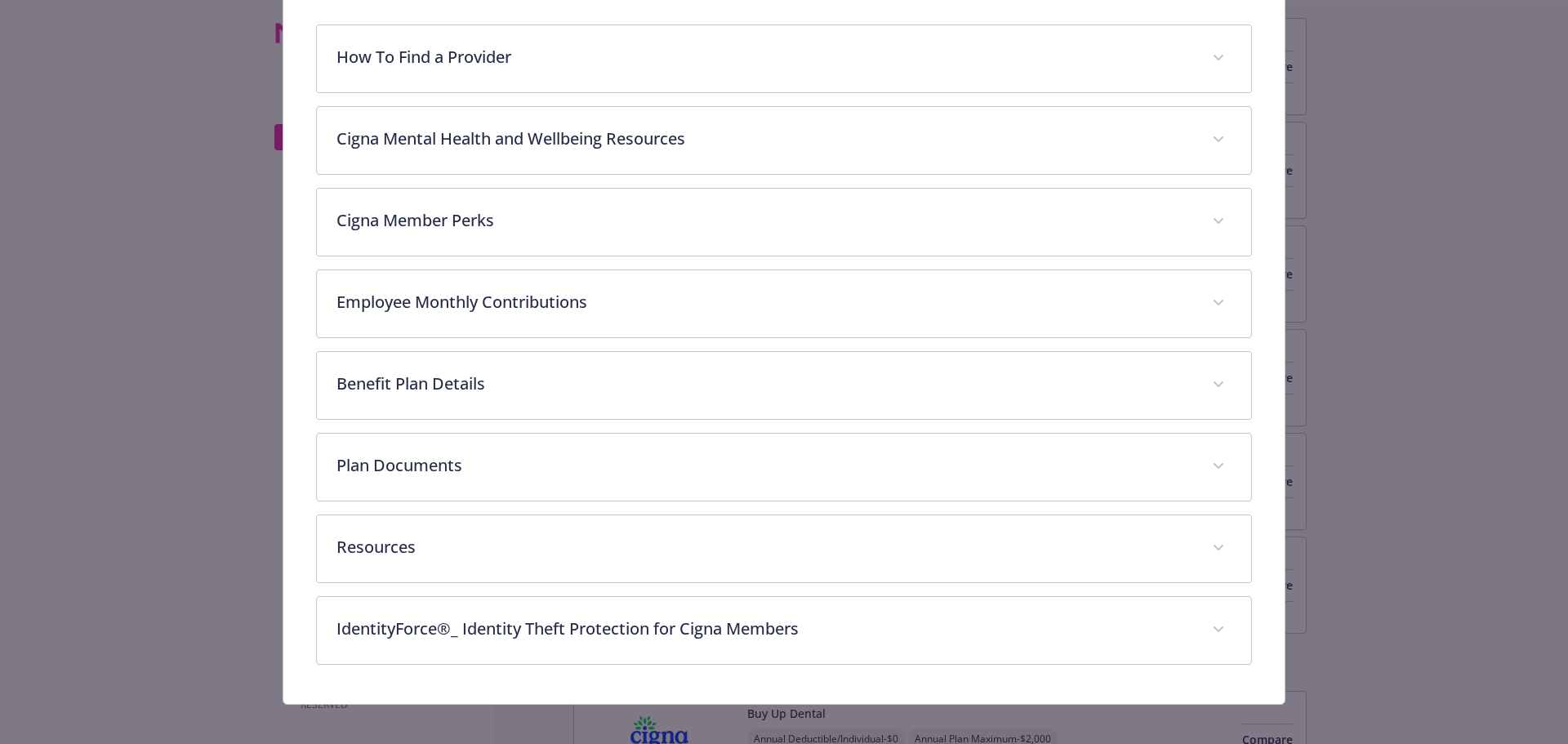
scroll to position [264, 0]
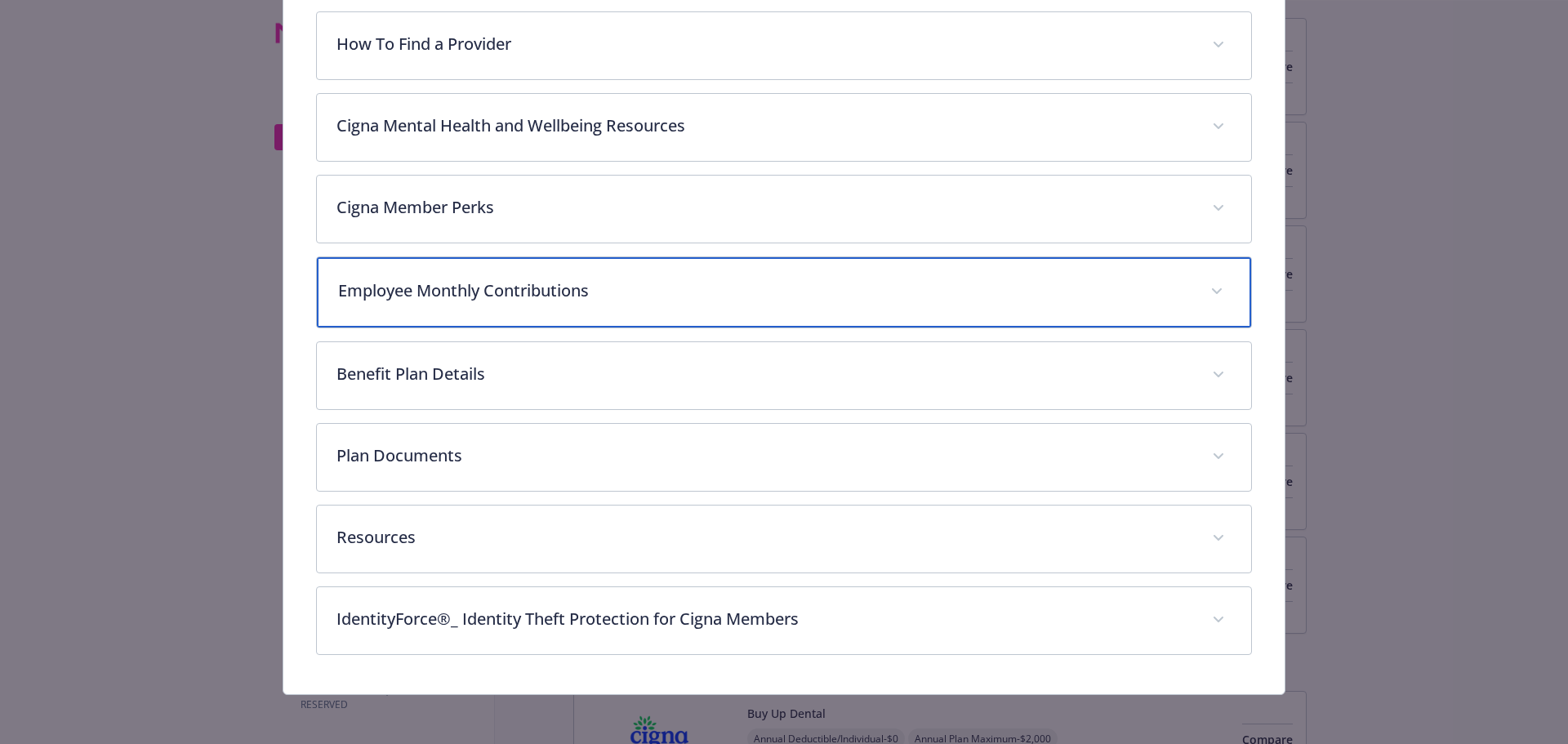
click at [405, 296] on p "Employee Monthly Contributions" at bounding box center [765, 291] width 854 height 24
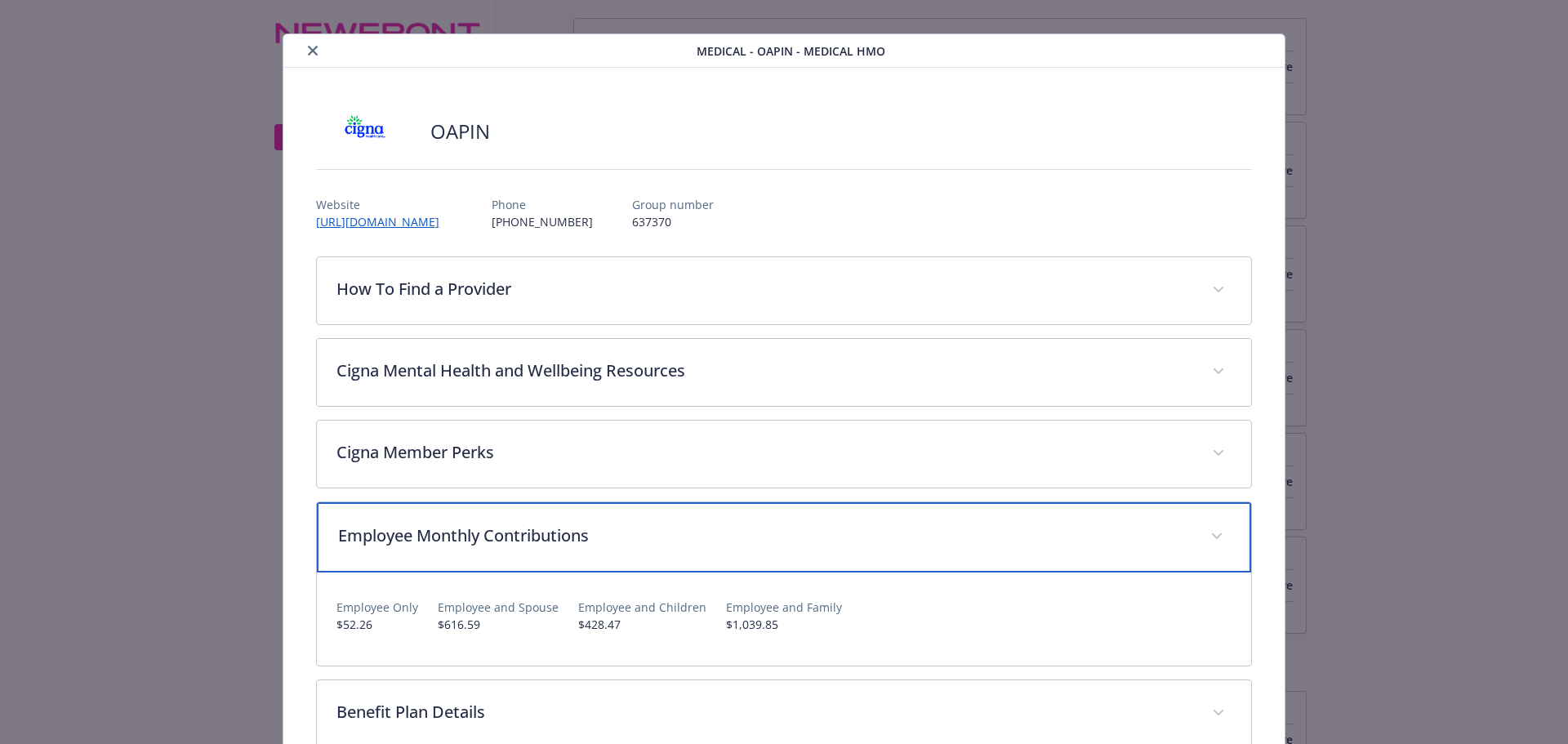
scroll to position [0, 0]
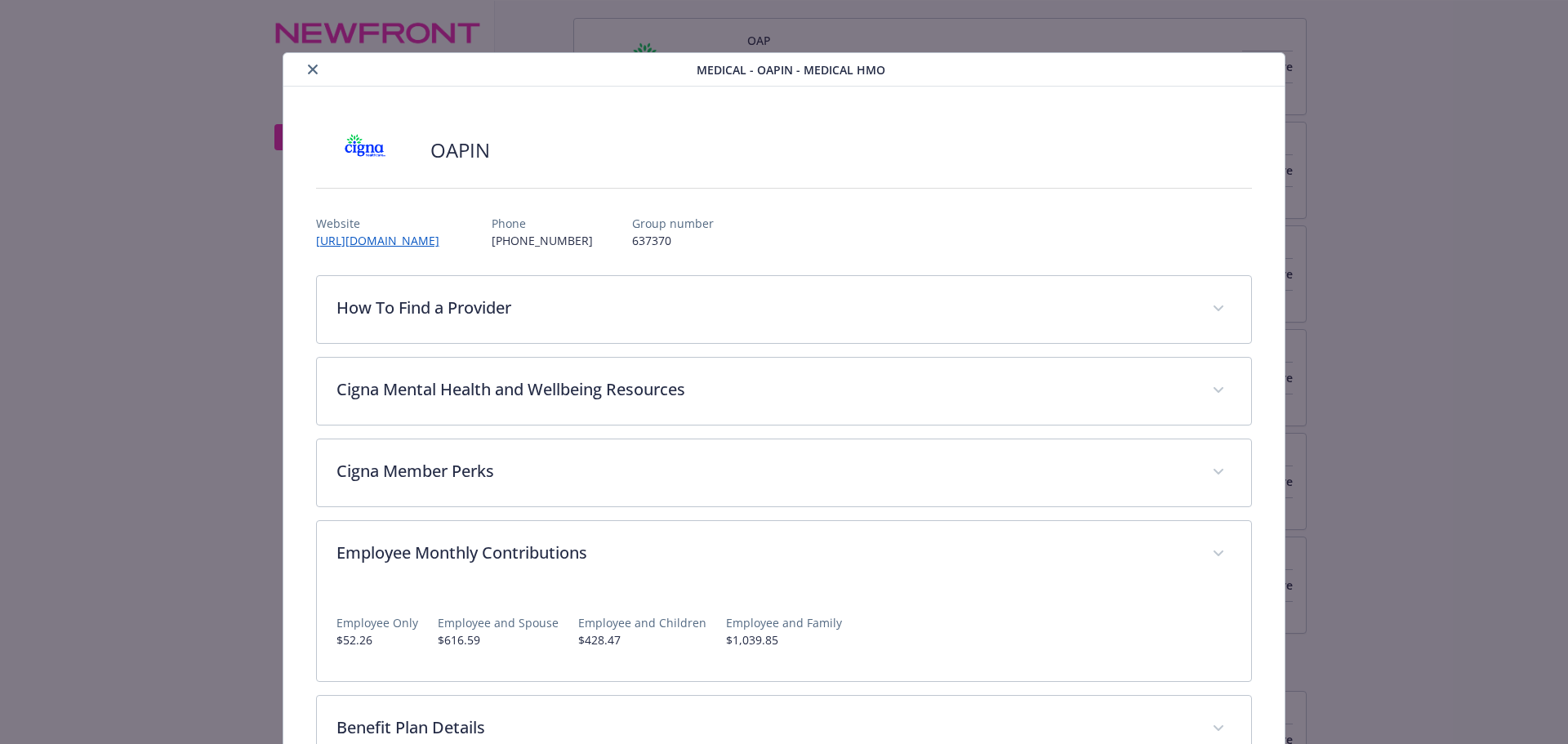
click at [303, 74] on button "close" at bounding box center [312, 69] width 19 height 19
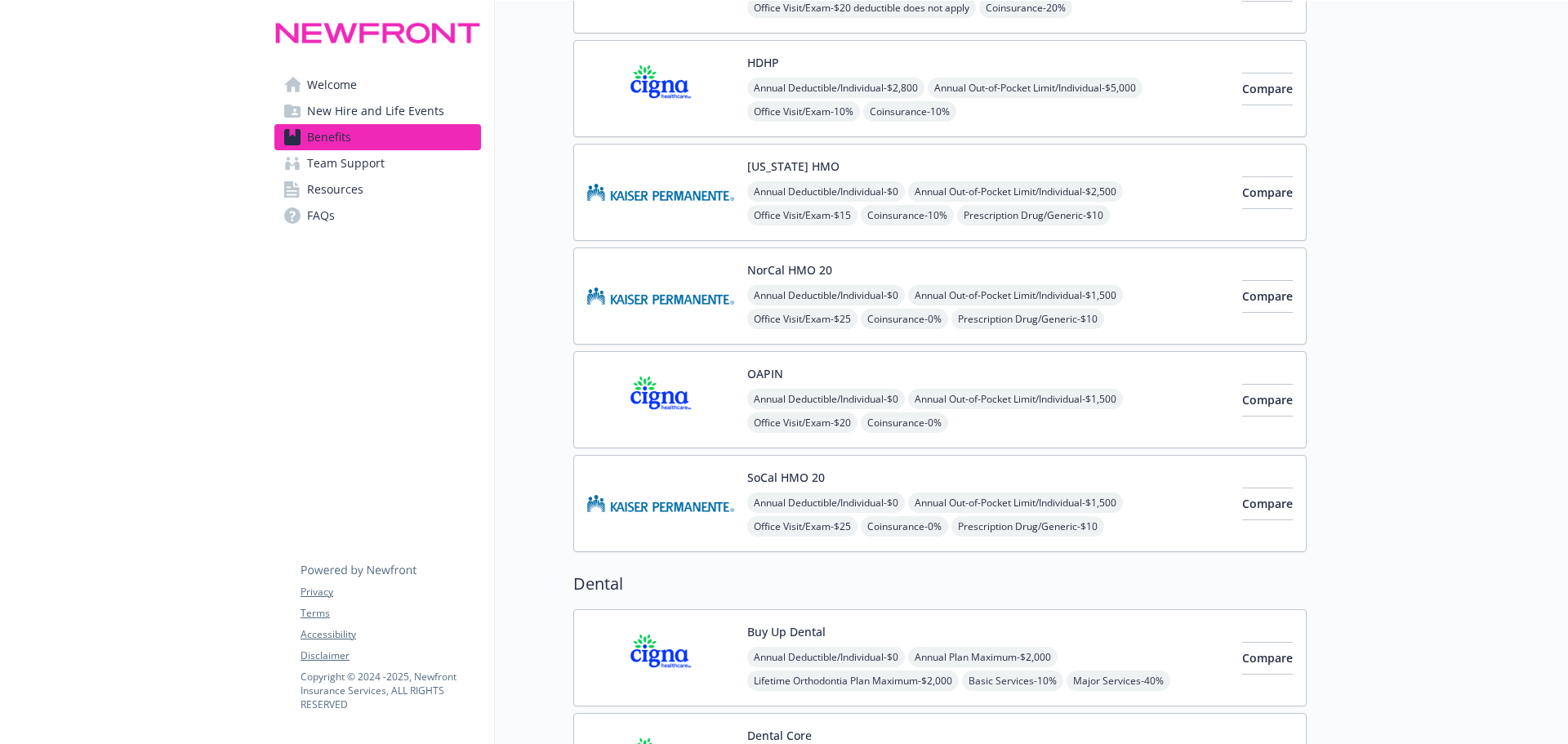
scroll to position [164, 0]
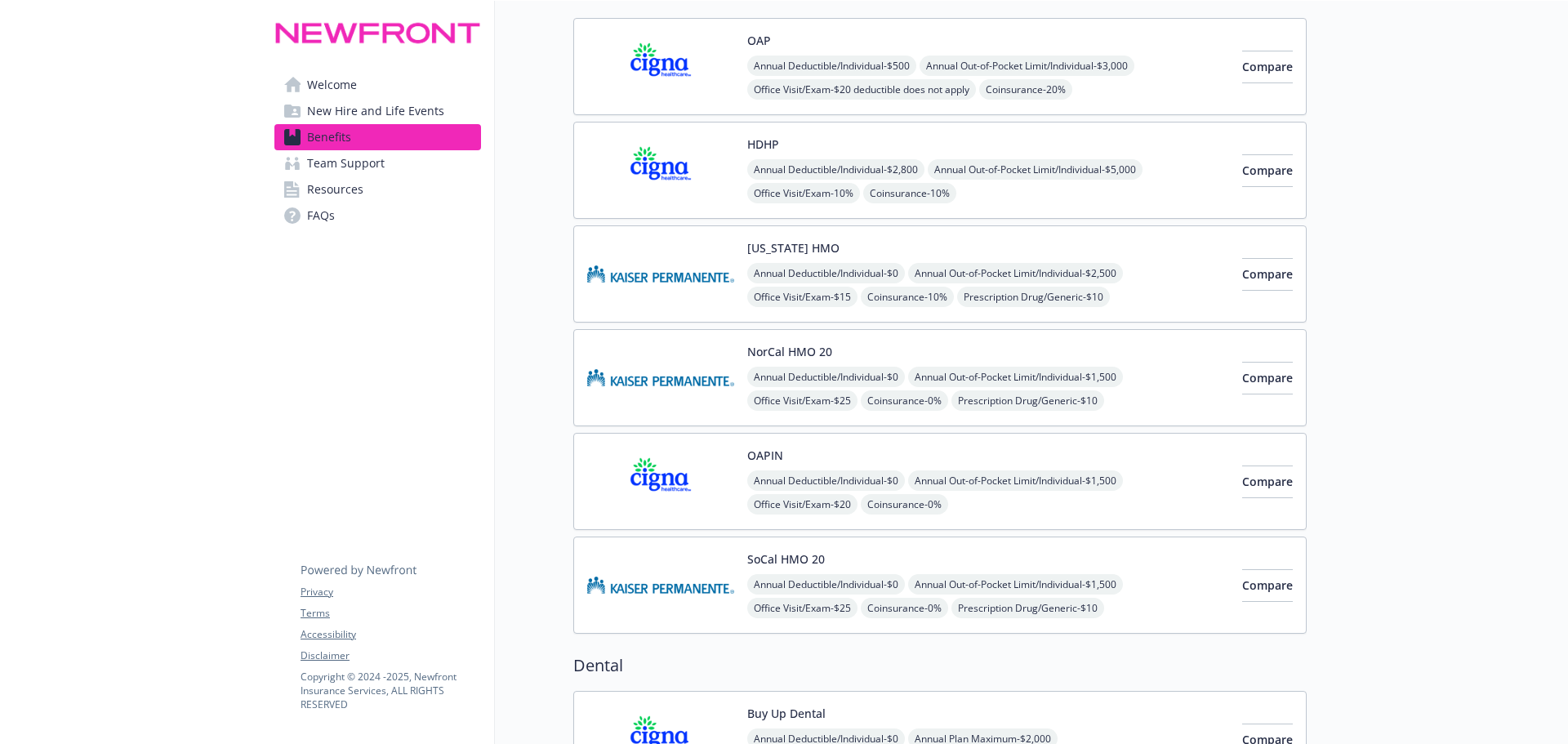
click at [683, 480] on img at bounding box center [660, 481] width 147 height 70
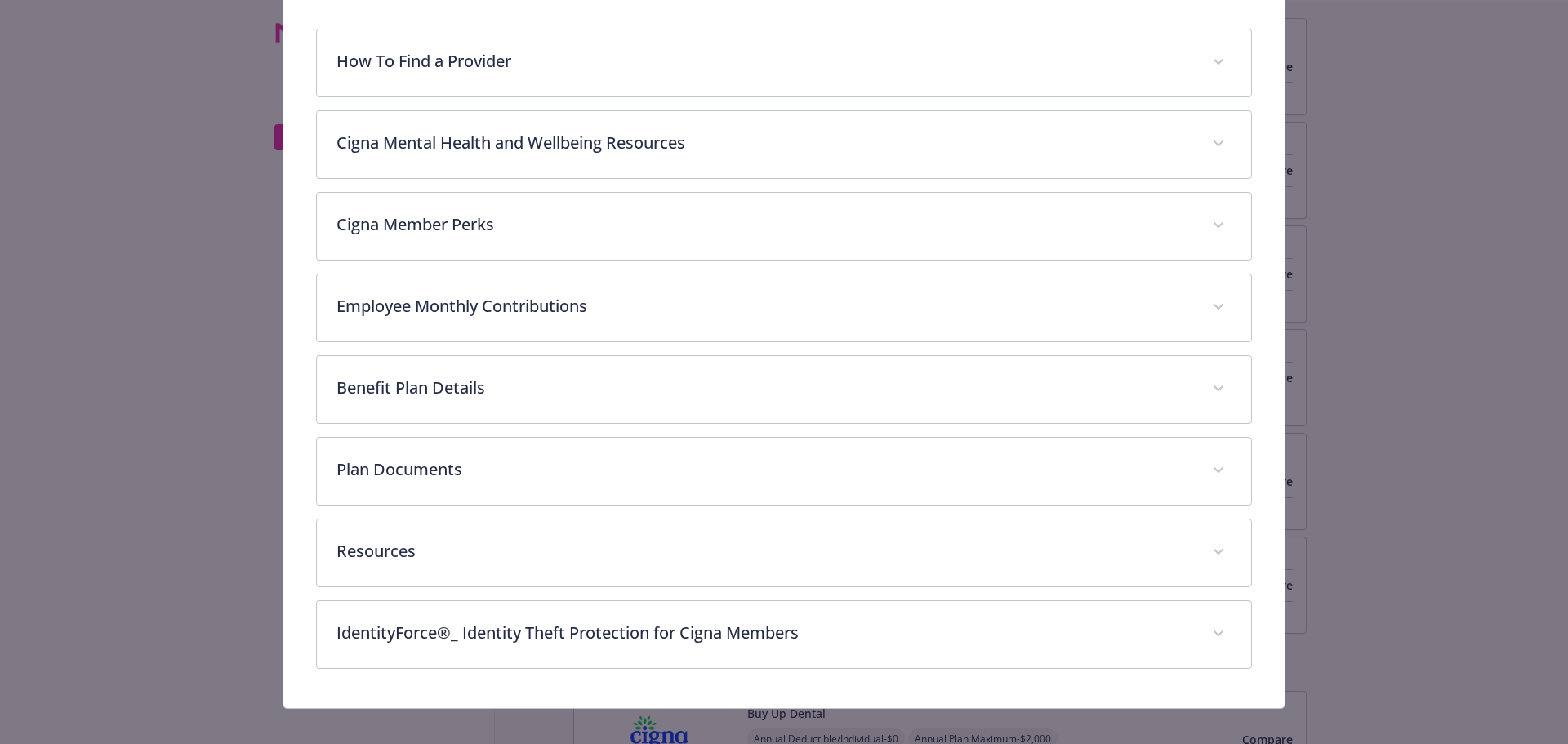
scroll to position [264, 0]
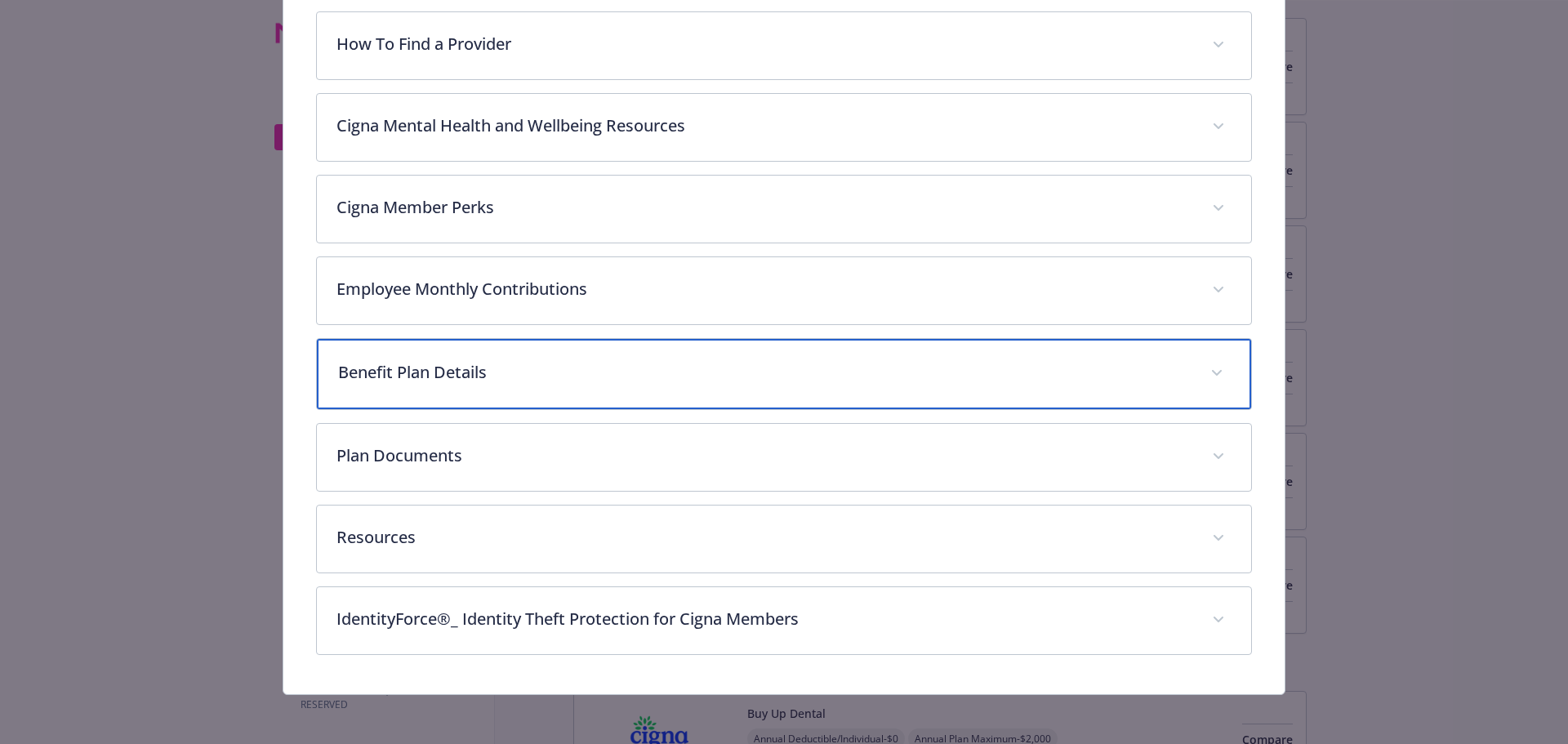
click at [515, 352] on div "Benefit Plan Details" at bounding box center [784, 375] width 935 height 71
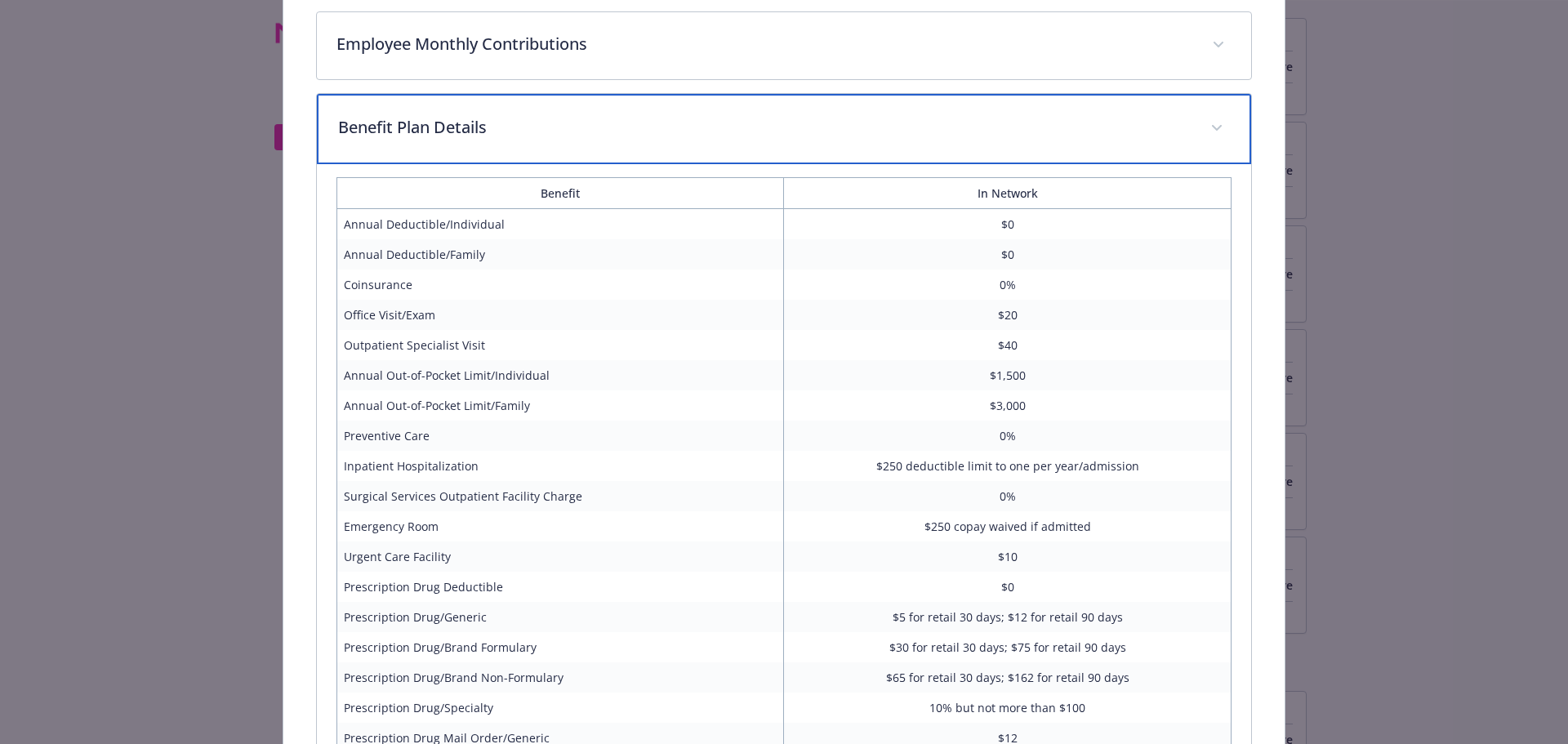
click at [501, 132] on p "Benefit Plan Details" at bounding box center [765, 127] width 854 height 24
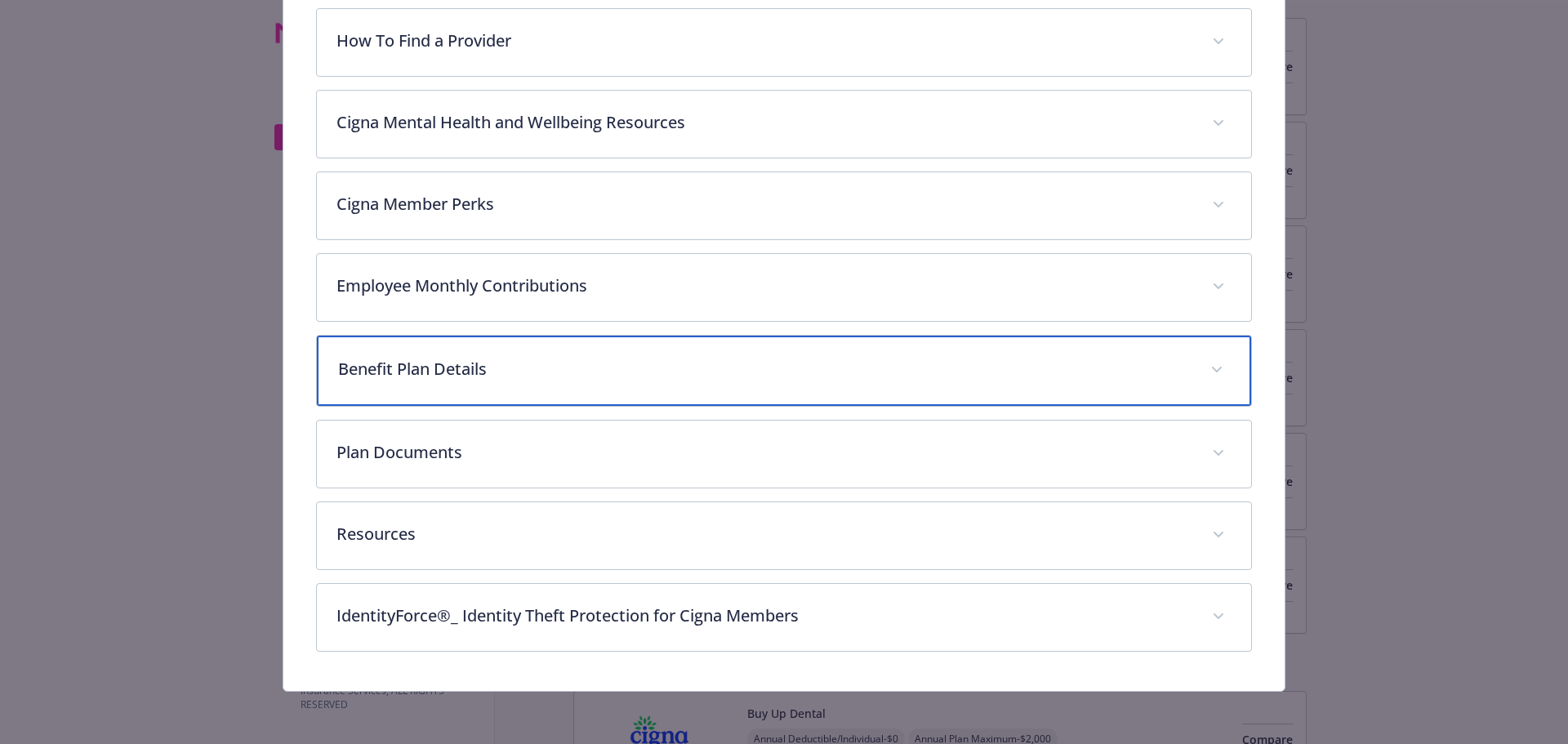
scroll to position [267, 0]
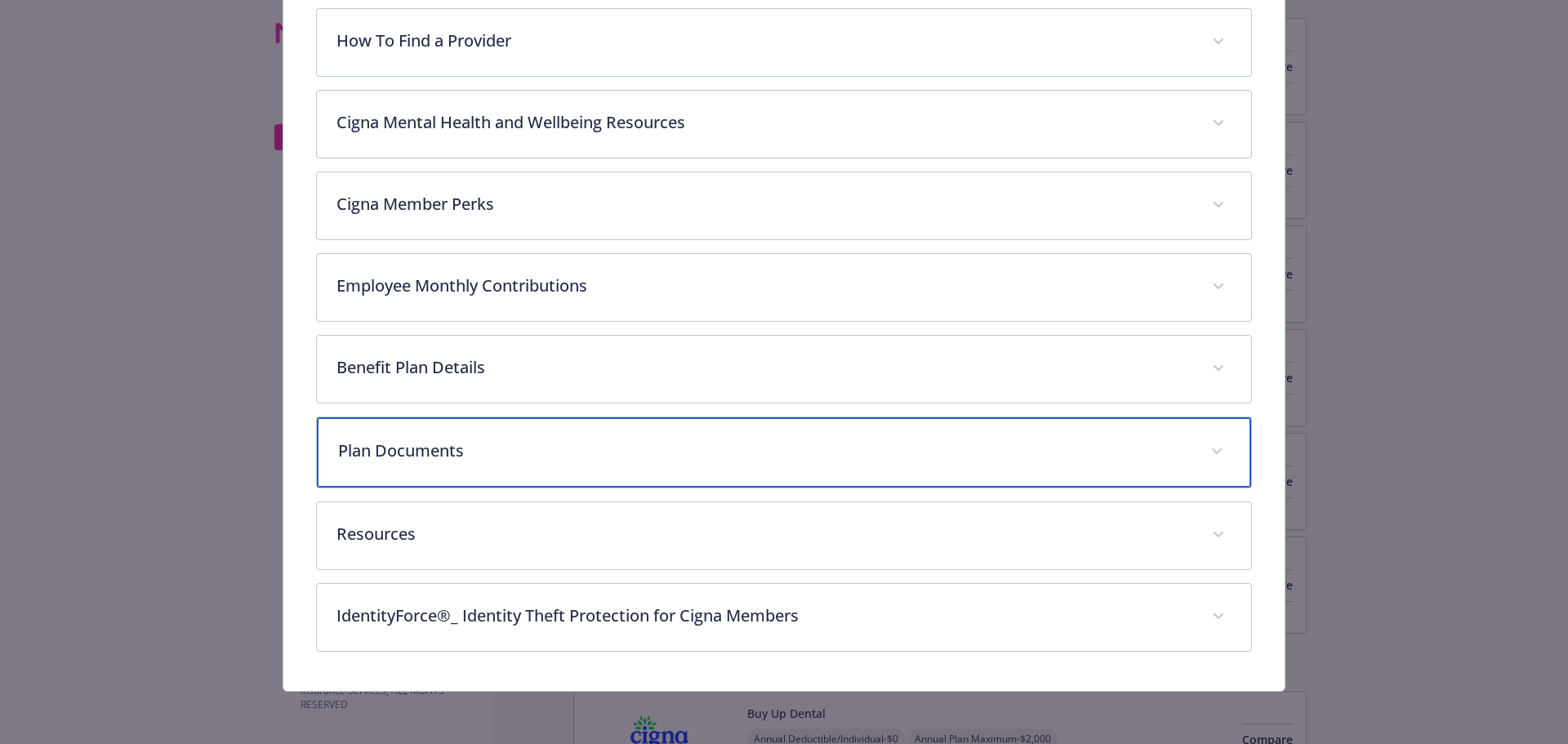
click at [438, 466] on div "Plan Documents" at bounding box center [784, 453] width 935 height 71
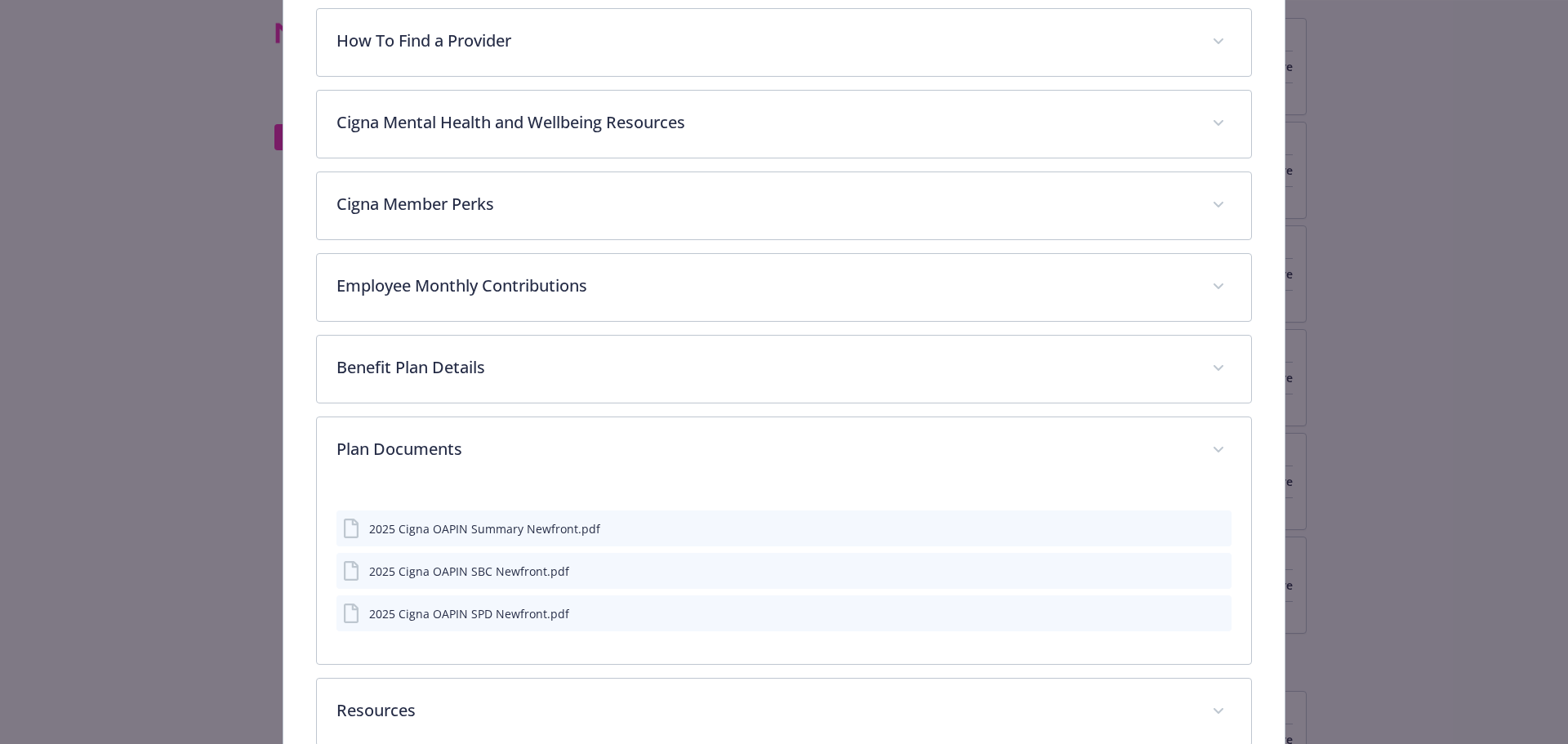
click at [1209, 616] on icon "preview file" at bounding box center [1216, 613] width 15 height 12
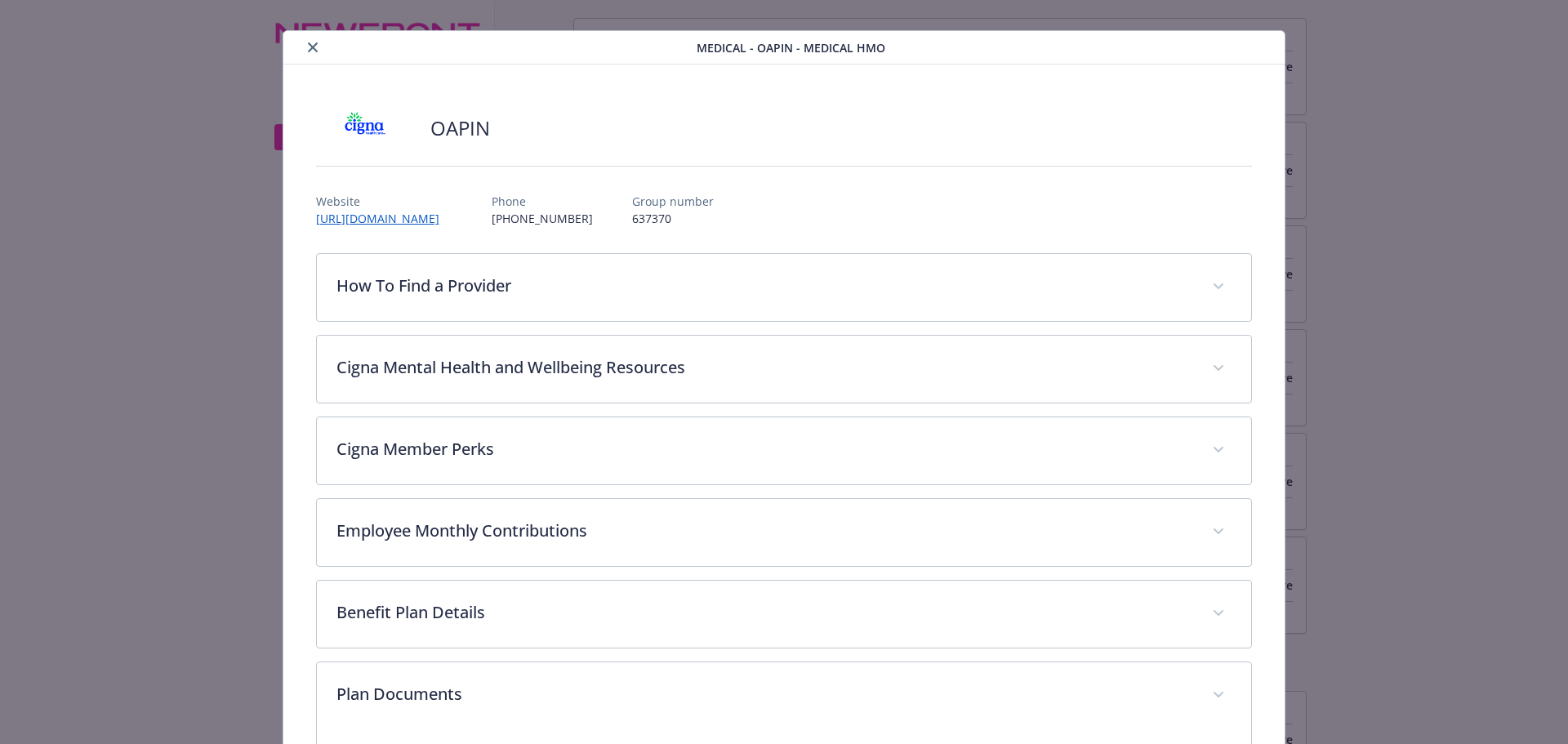
scroll to position [186, 0]
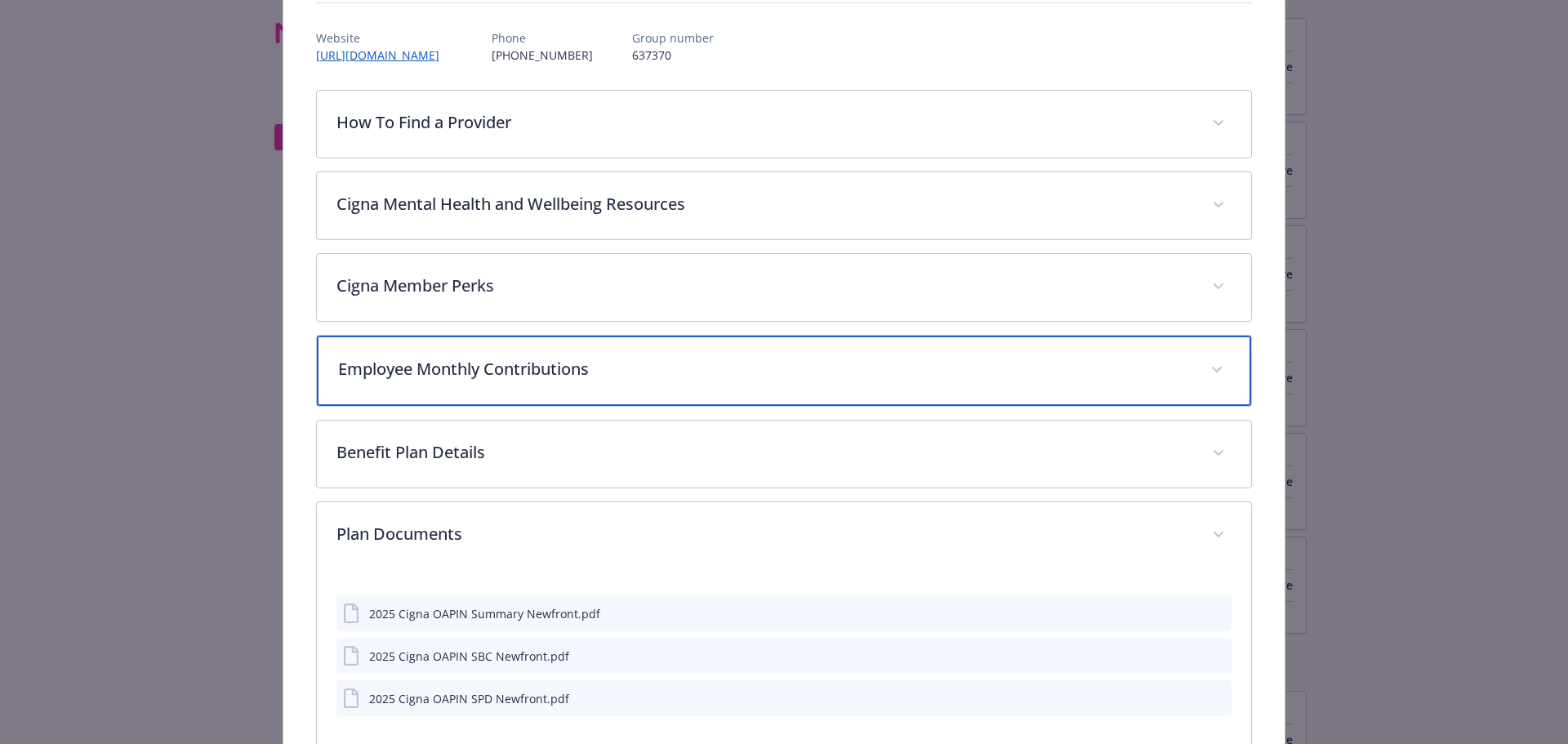
click at [551, 377] on p "Employee Monthly Contributions" at bounding box center [765, 369] width 854 height 24
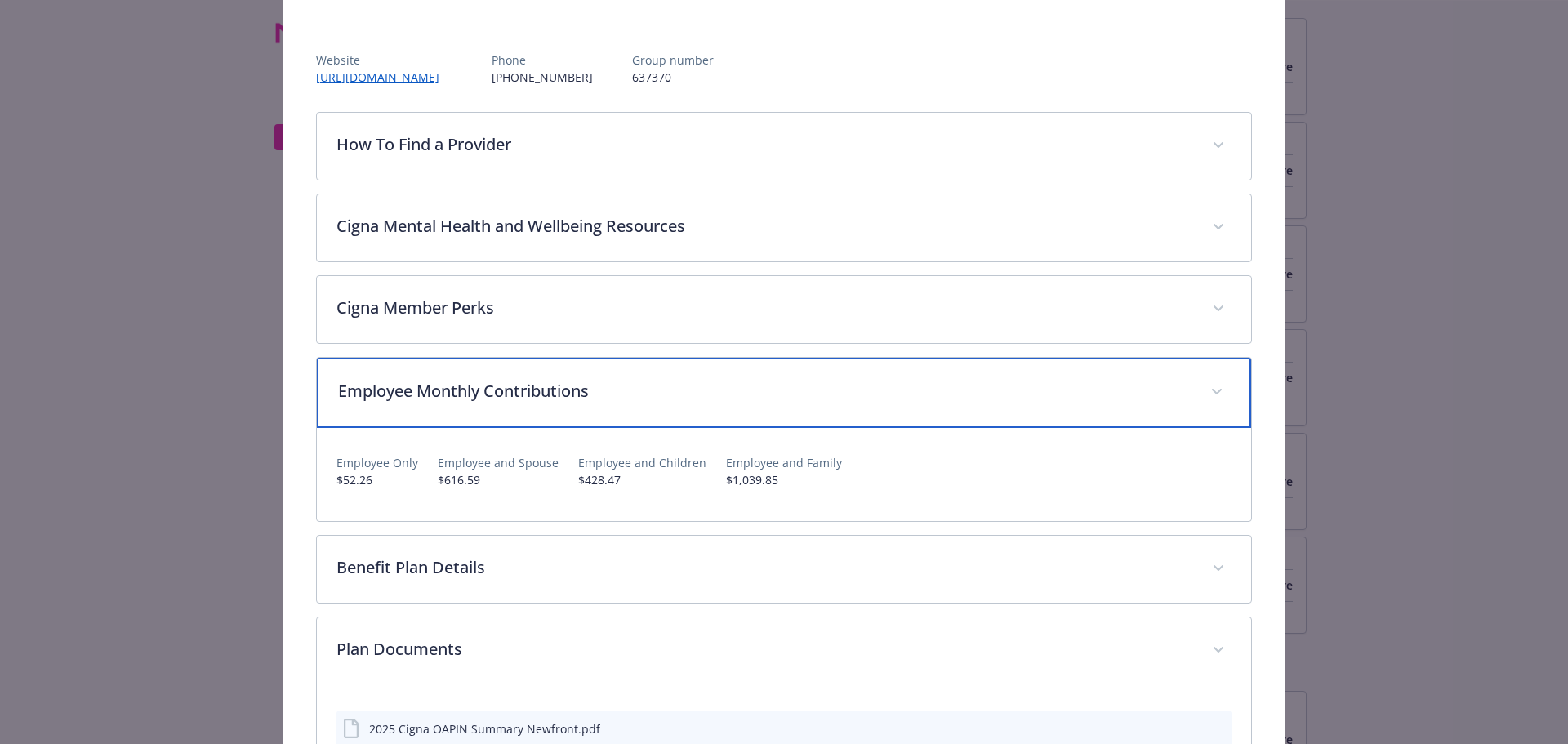
scroll to position [0, 0]
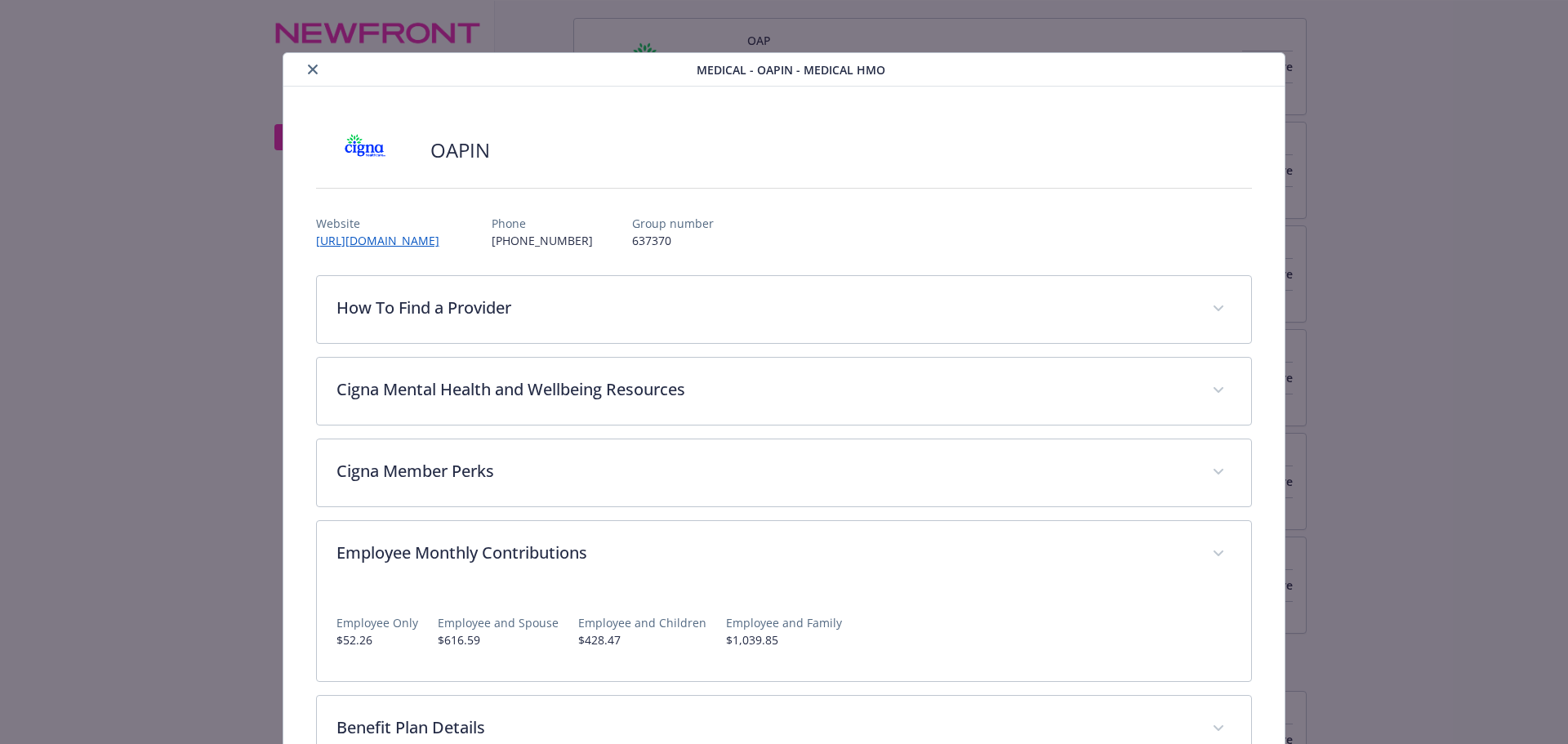
click at [308, 71] on icon "close" at bounding box center [313, 70] width 10 height 10
